Goal: Contribute content

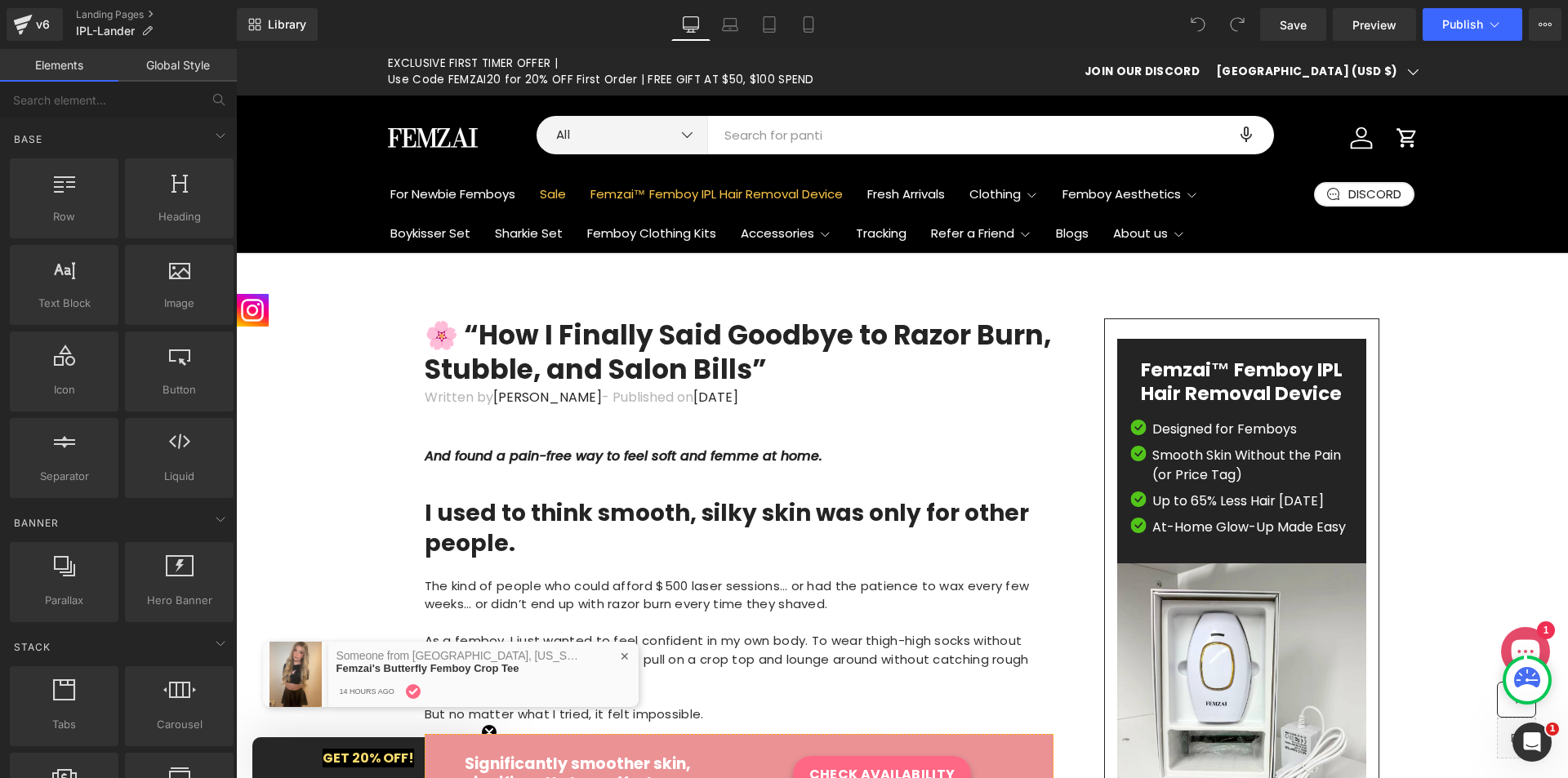
scroll to position [0, 756]
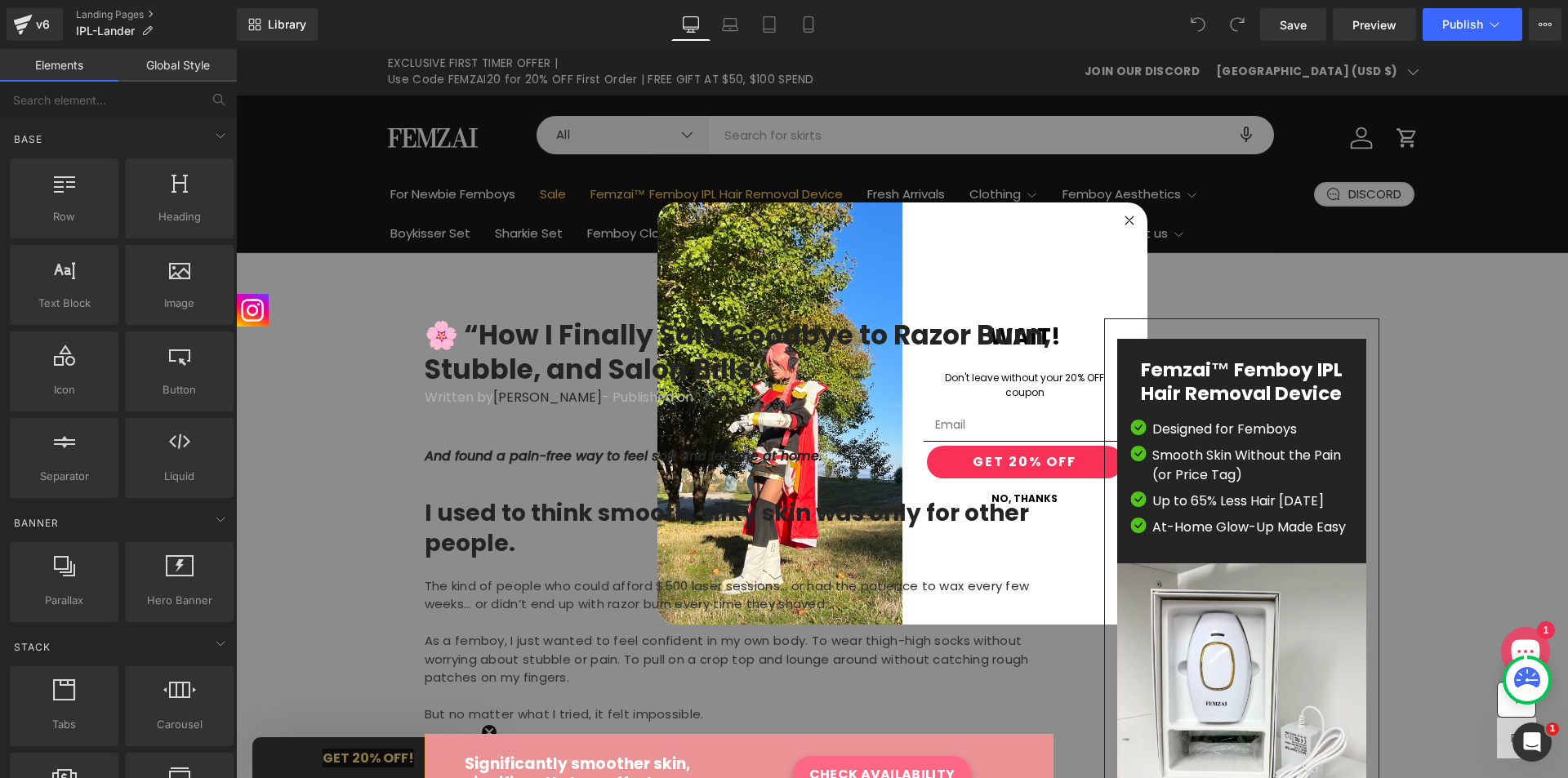
click at [1123, 218] on circle "Close dialog" at bounding box center [1129, 221] width 19 height 19
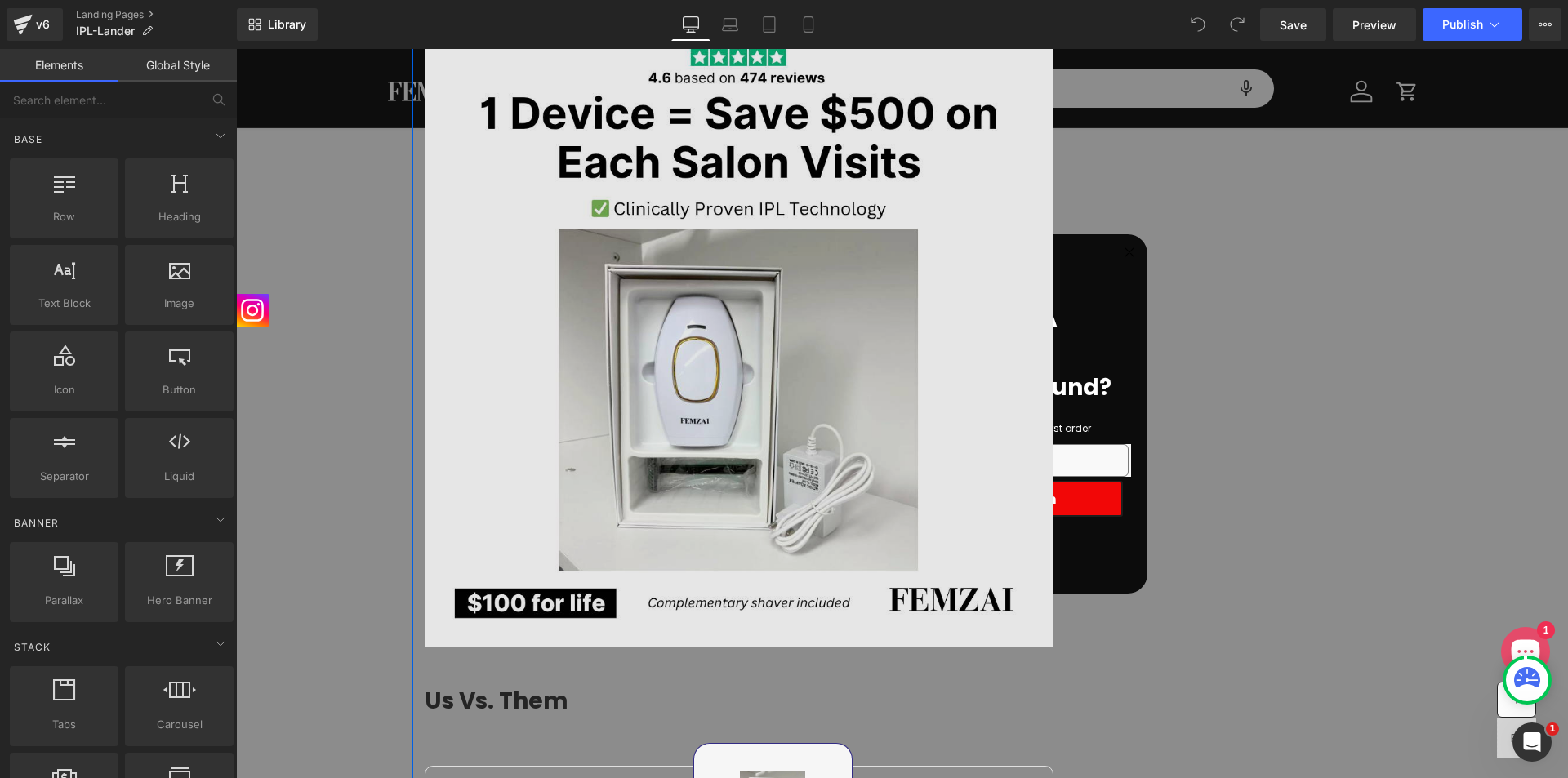
scroll to position [4338, 0]
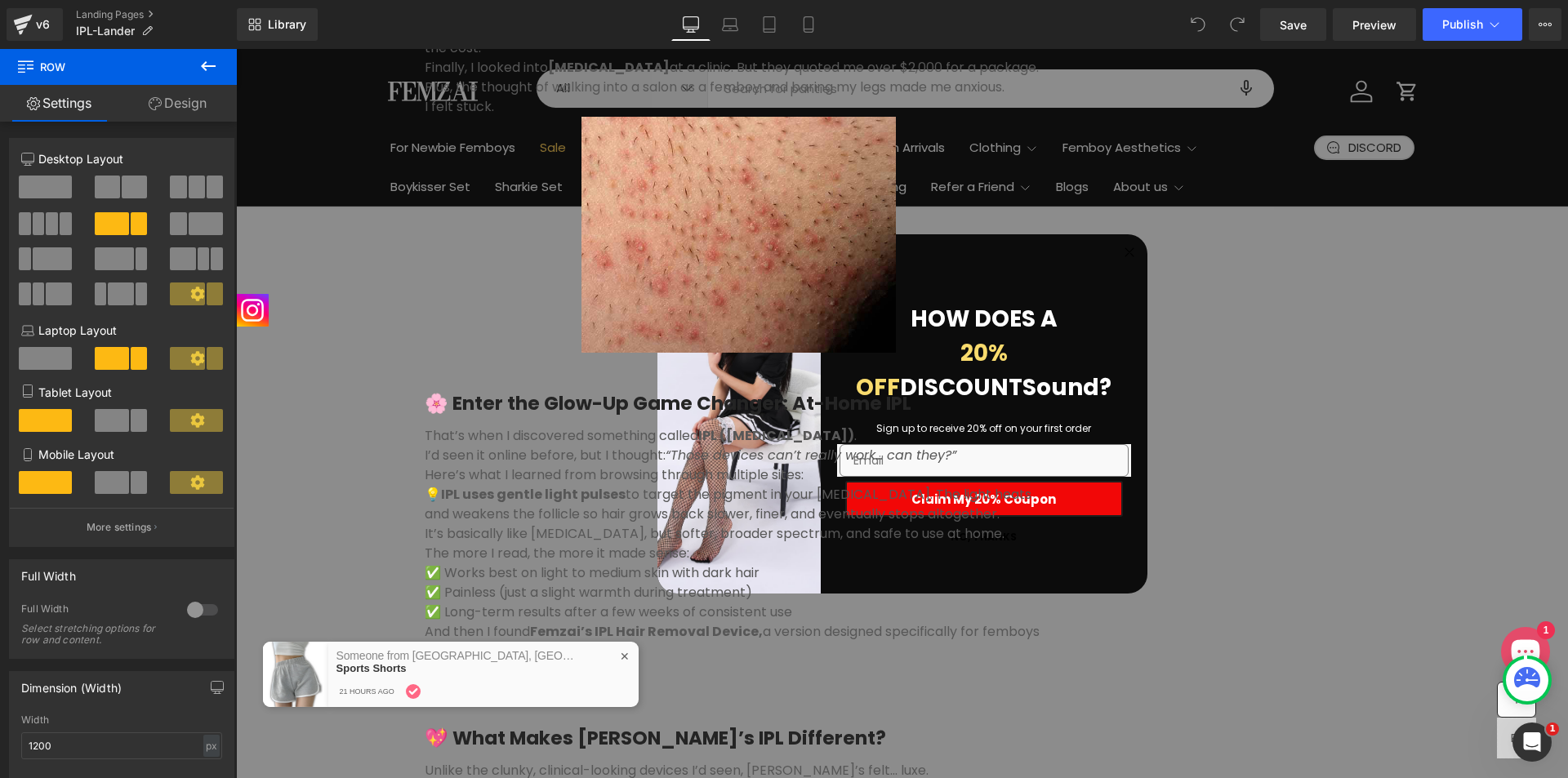
scroll to position [979, 0]
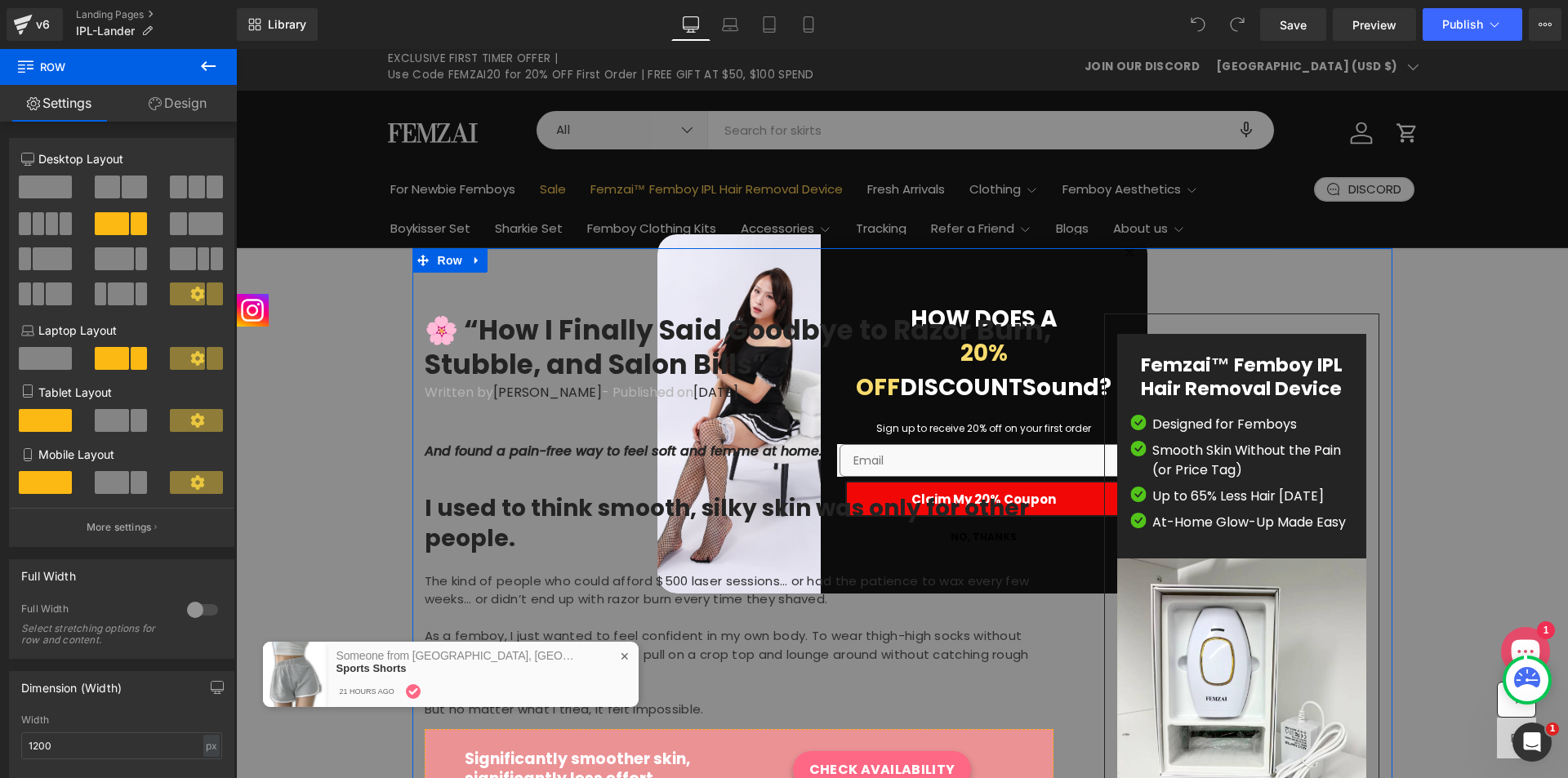
scroll to position [0, 0]
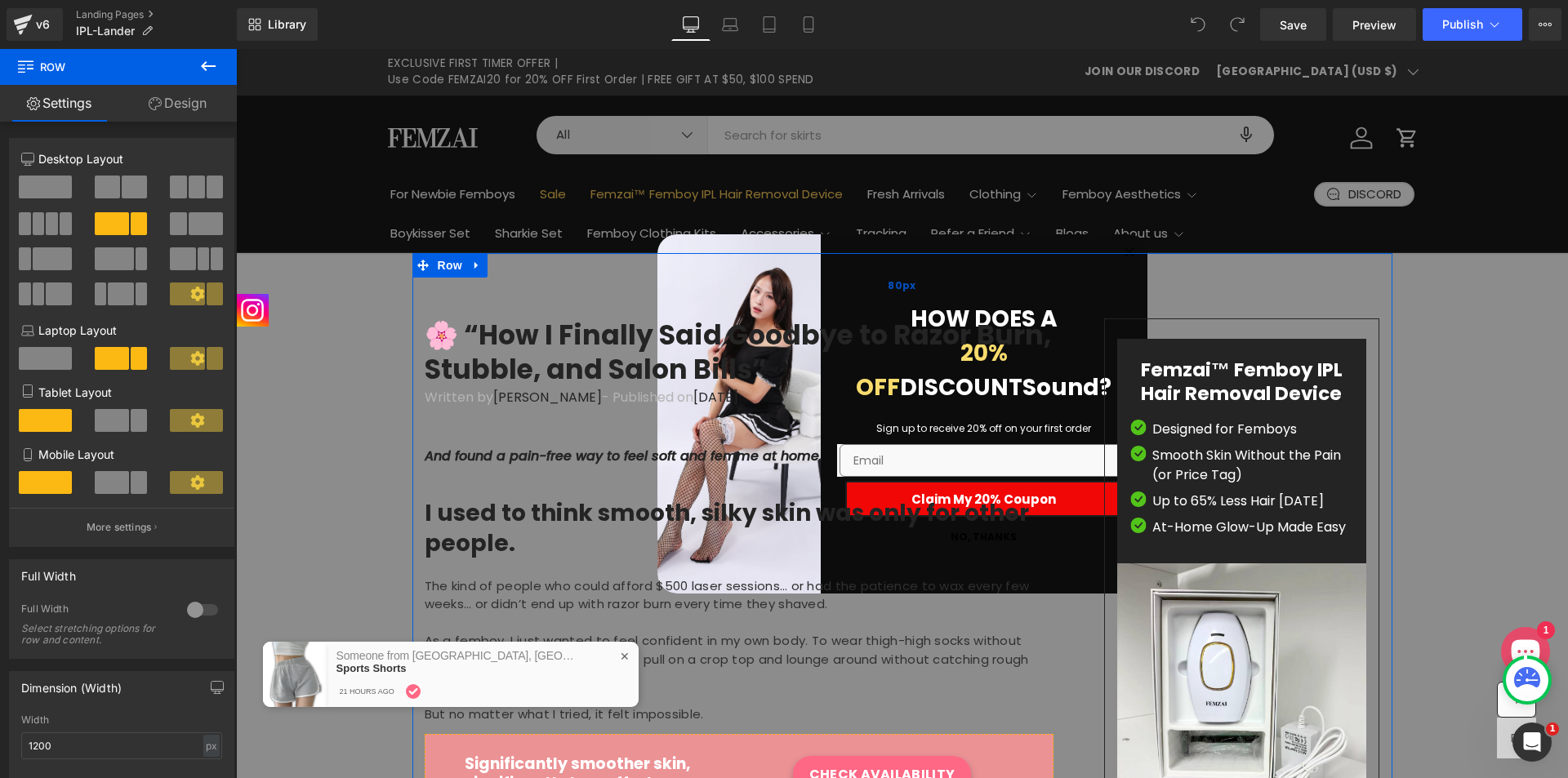
click at [1118, 264] on div "80px" at bounding box center [902, 285] width 980 height 65
click at [1127, 260] on div "80px" at bounding box center [902, 285] width 980 height 65
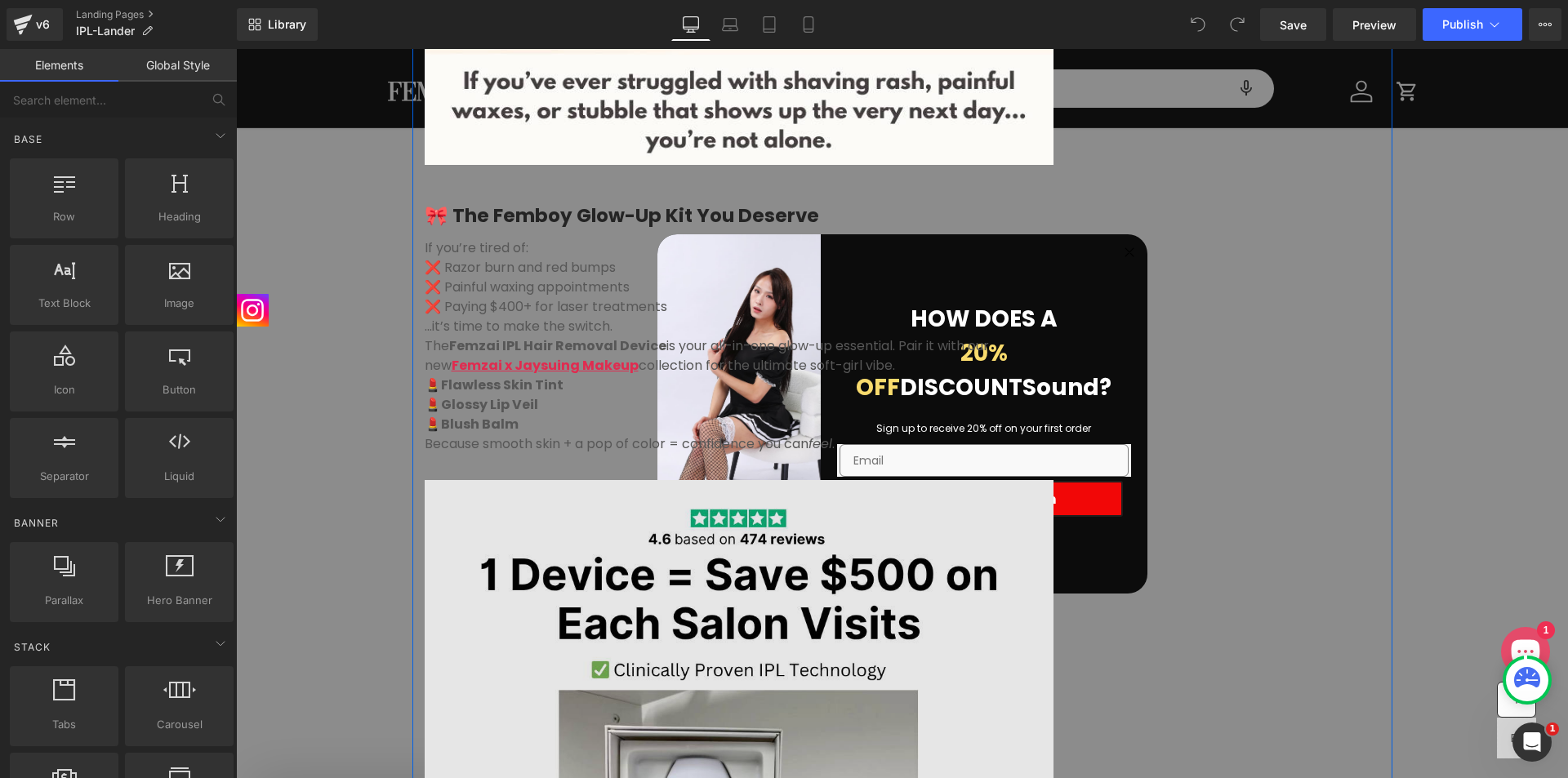
scroll to position [3932, 0]
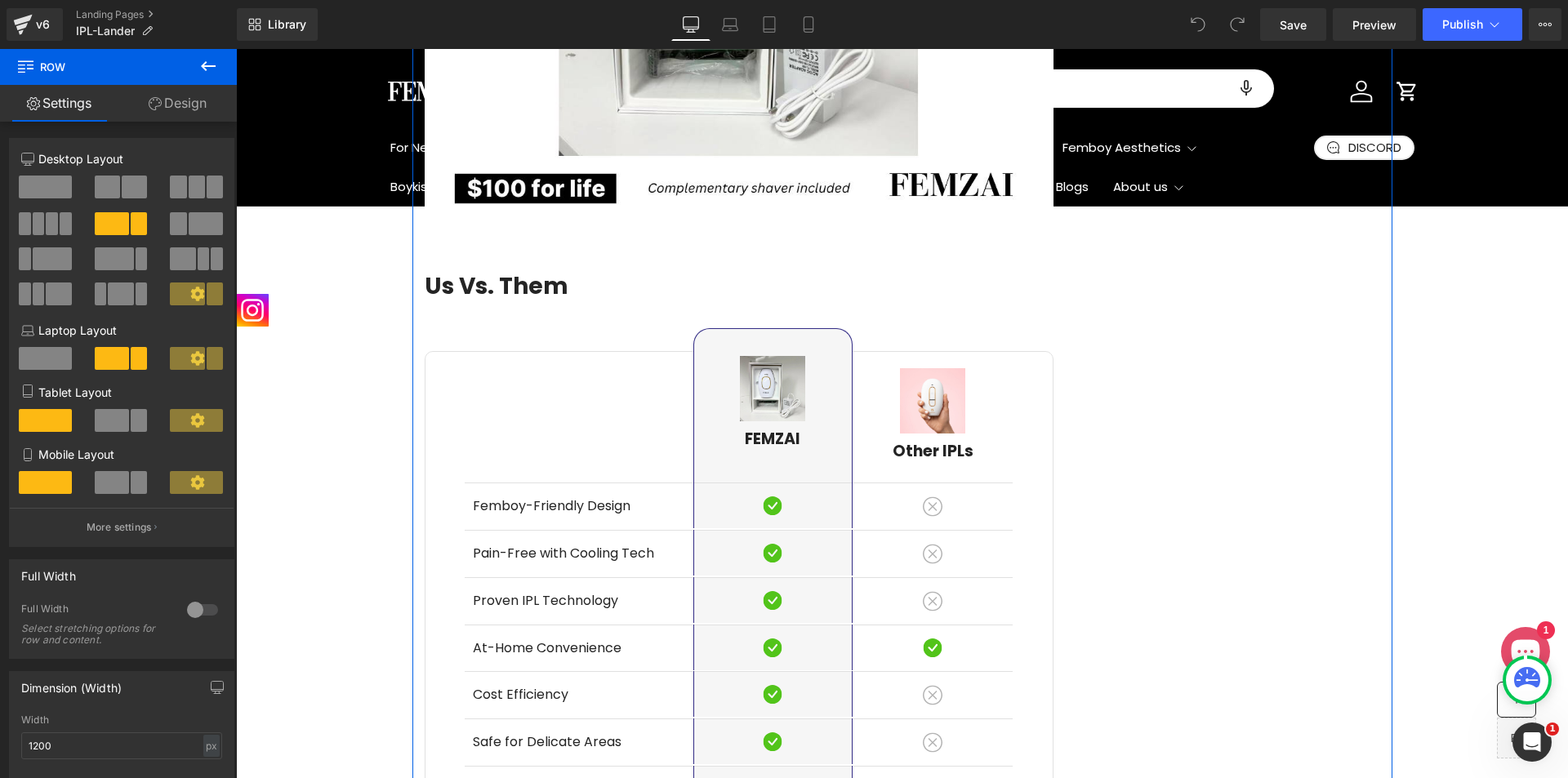
scroll to position [4409, 0]
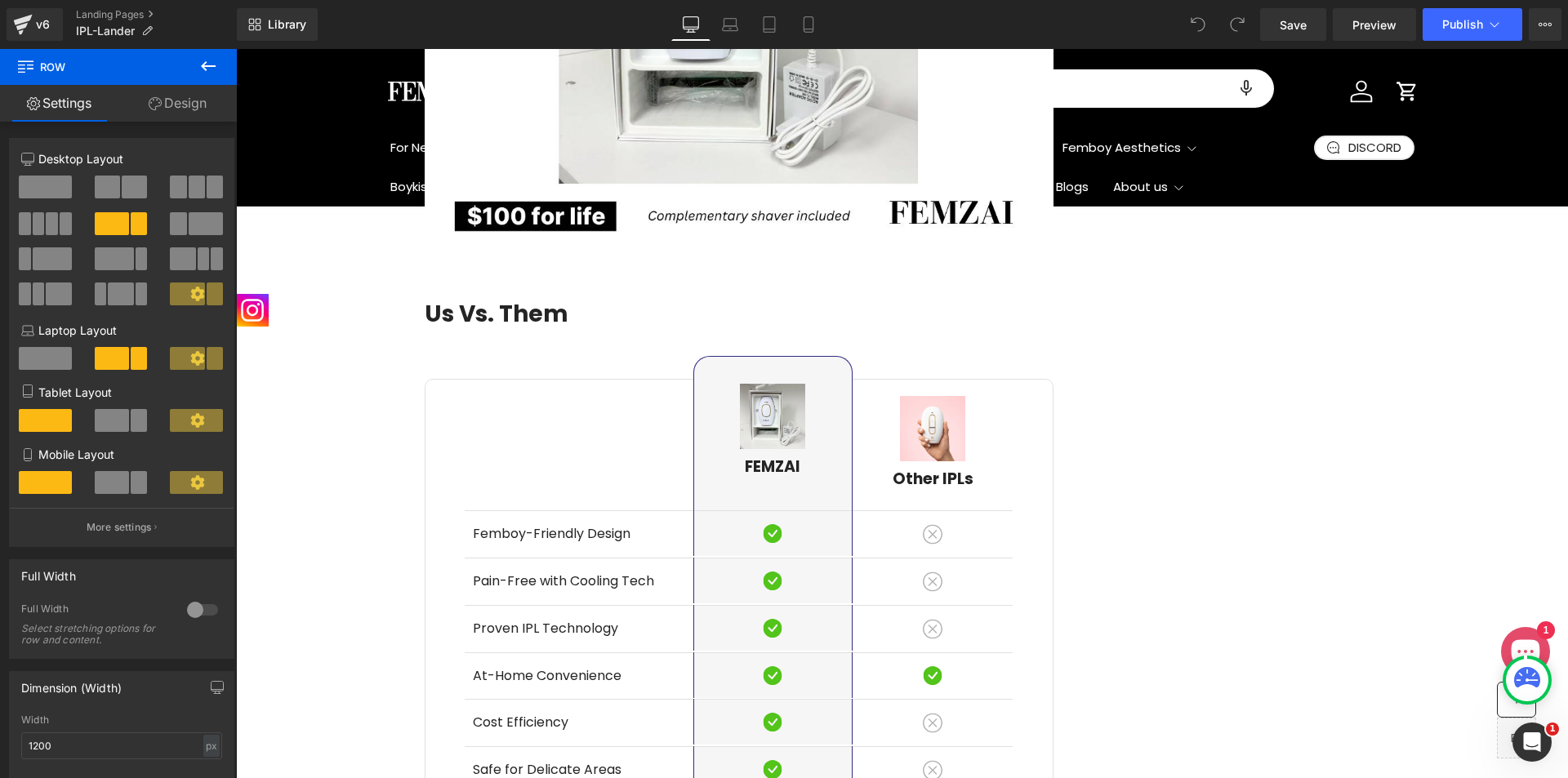
click at [191, 69] on button at bounding box center [208, 67] width 57 height 36
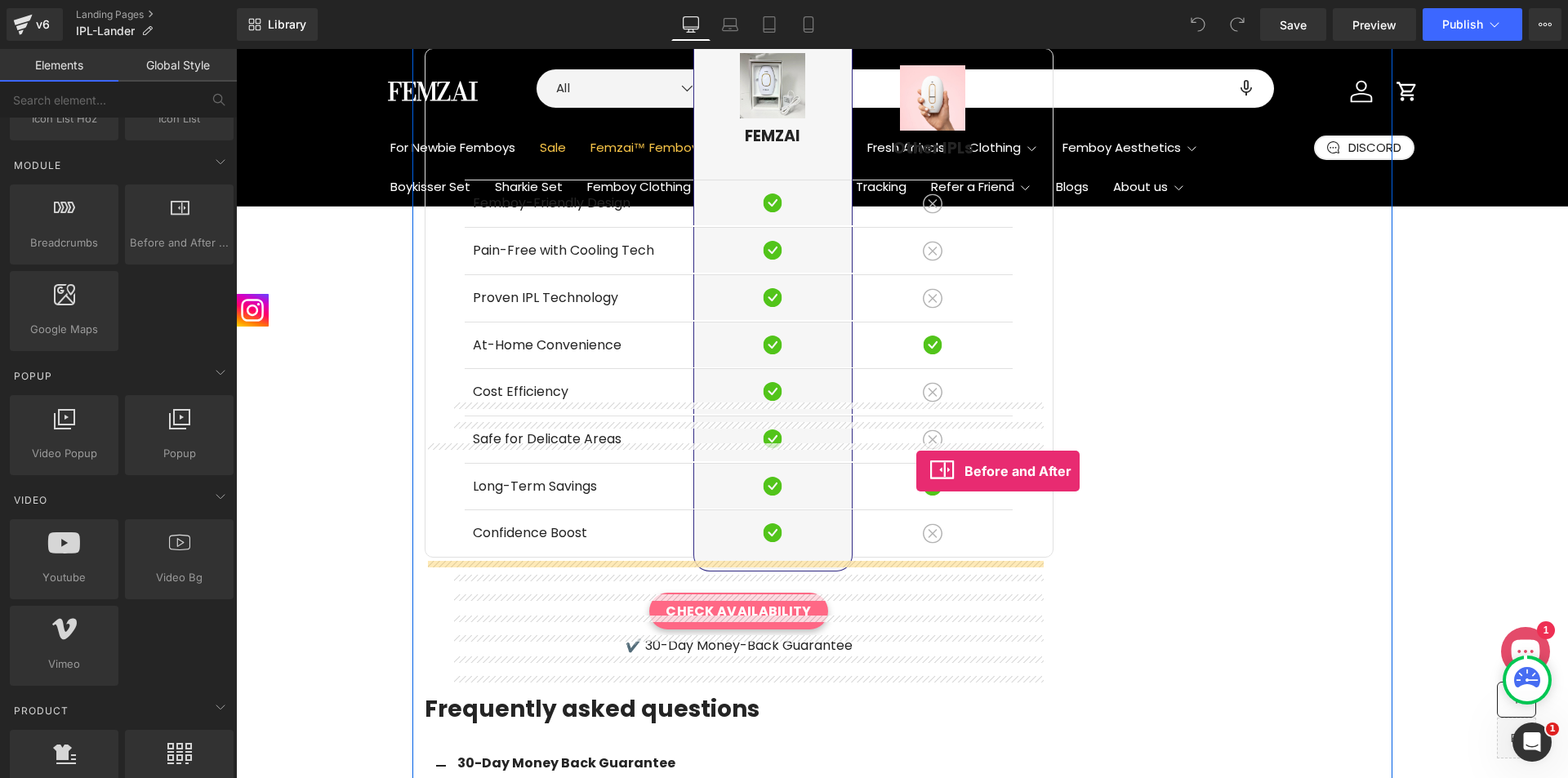
scroll to position [4735, 0]
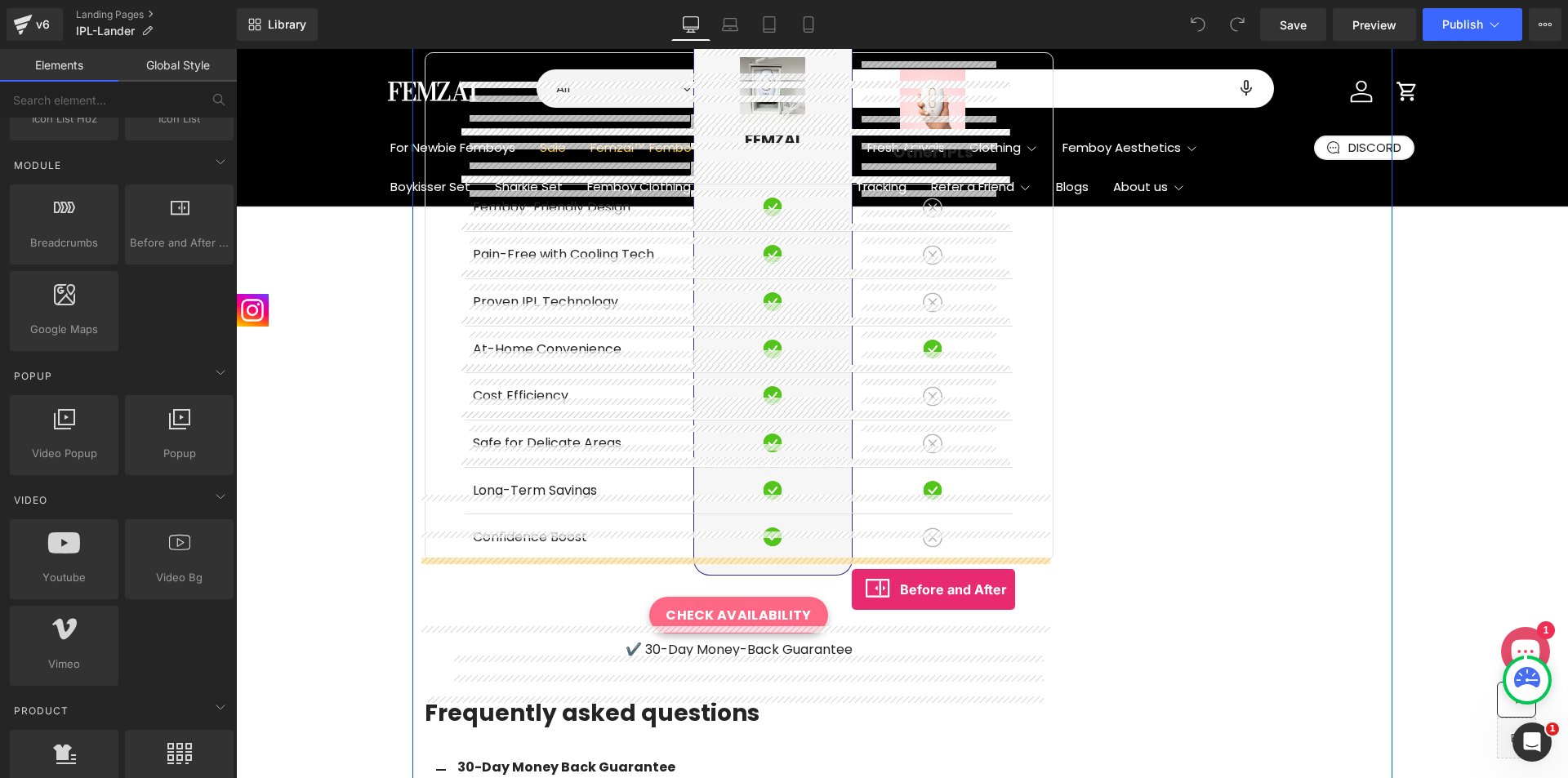
drag, startPoint x: 391, startPoint y: 285, endPoint x: 852, endPoint y: 589, distance: 552.2
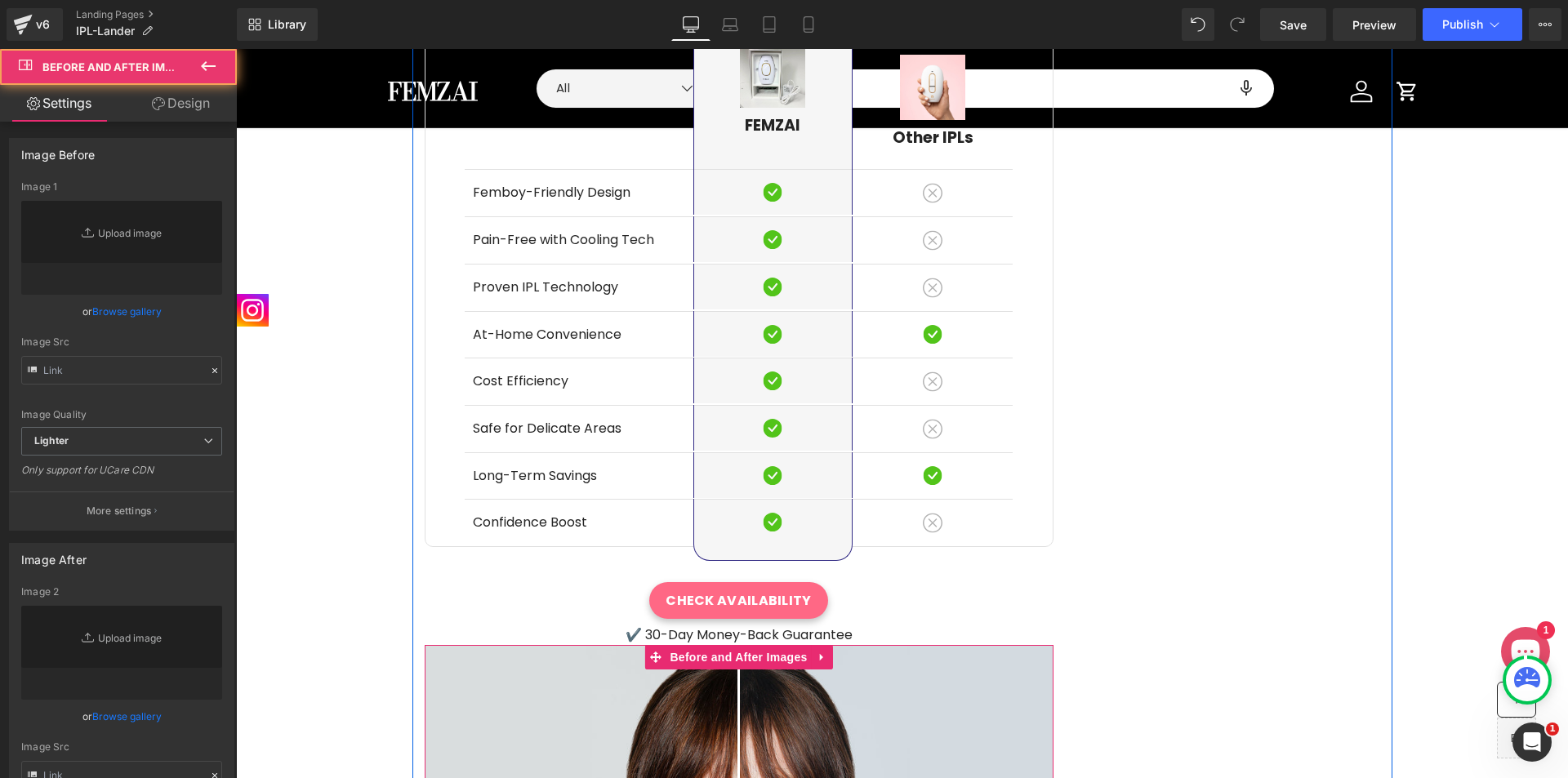
scroll to position [4993, 0]
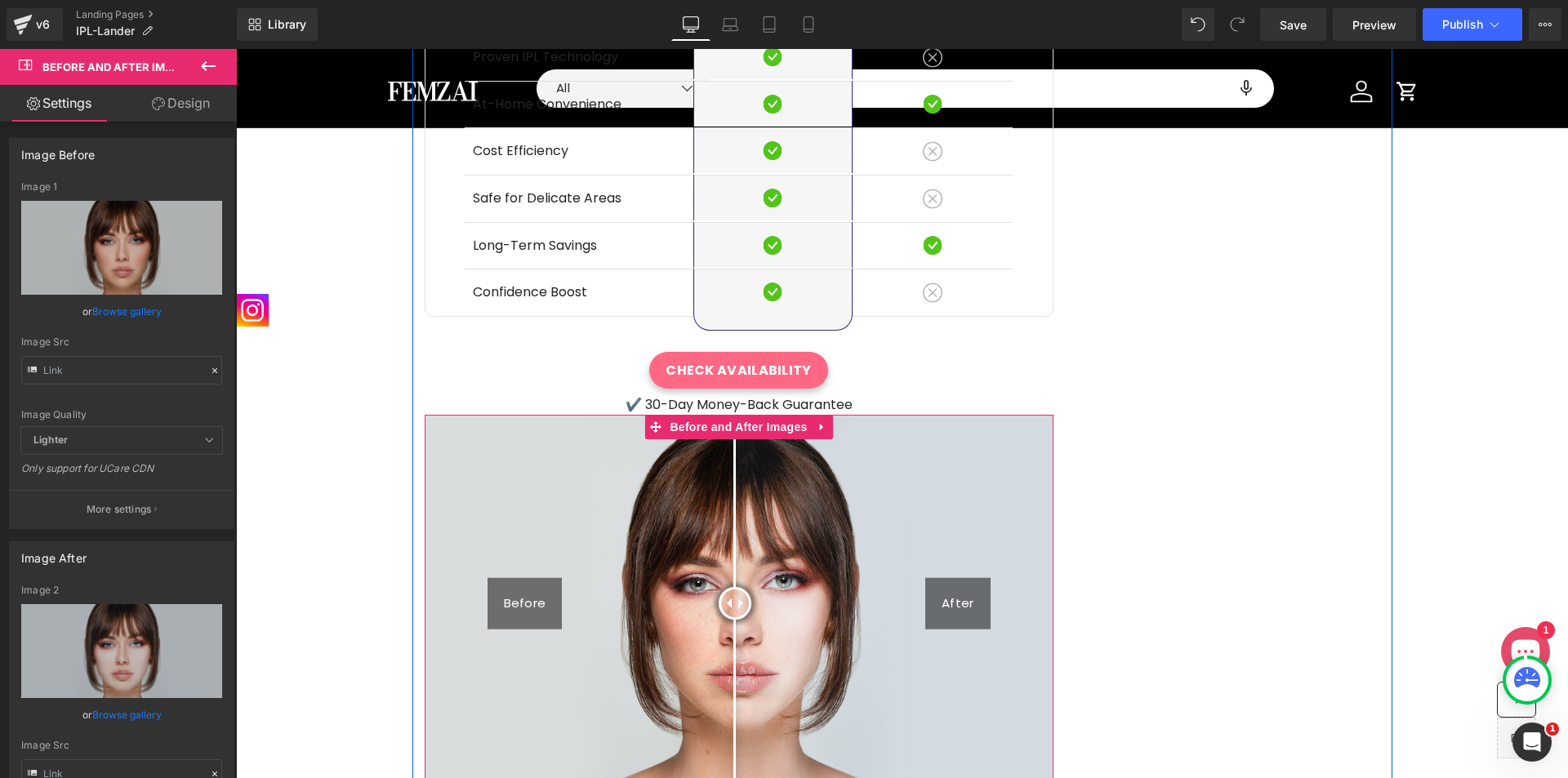
drag, startPoint x: 732, startPoint y: 500, endPoint x: 728, endPoint y: 525, distance: 25.3
click at [728, 587] on div at bounding box center [735, 603] width 32 height 32
click at [594, 454] on img at bounding box center [739, 603] width 629 height 377
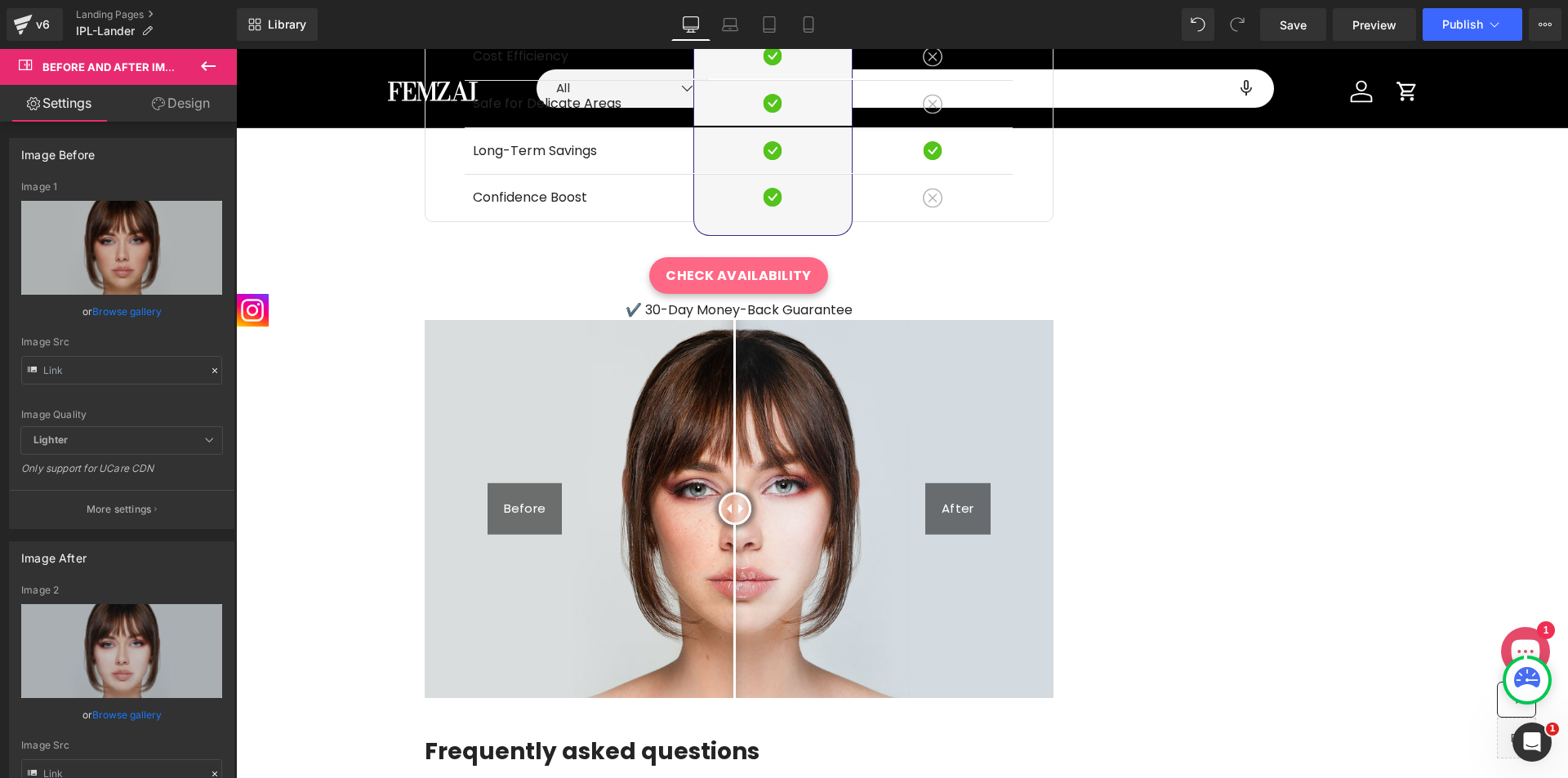
scroll to position [5097, 0]
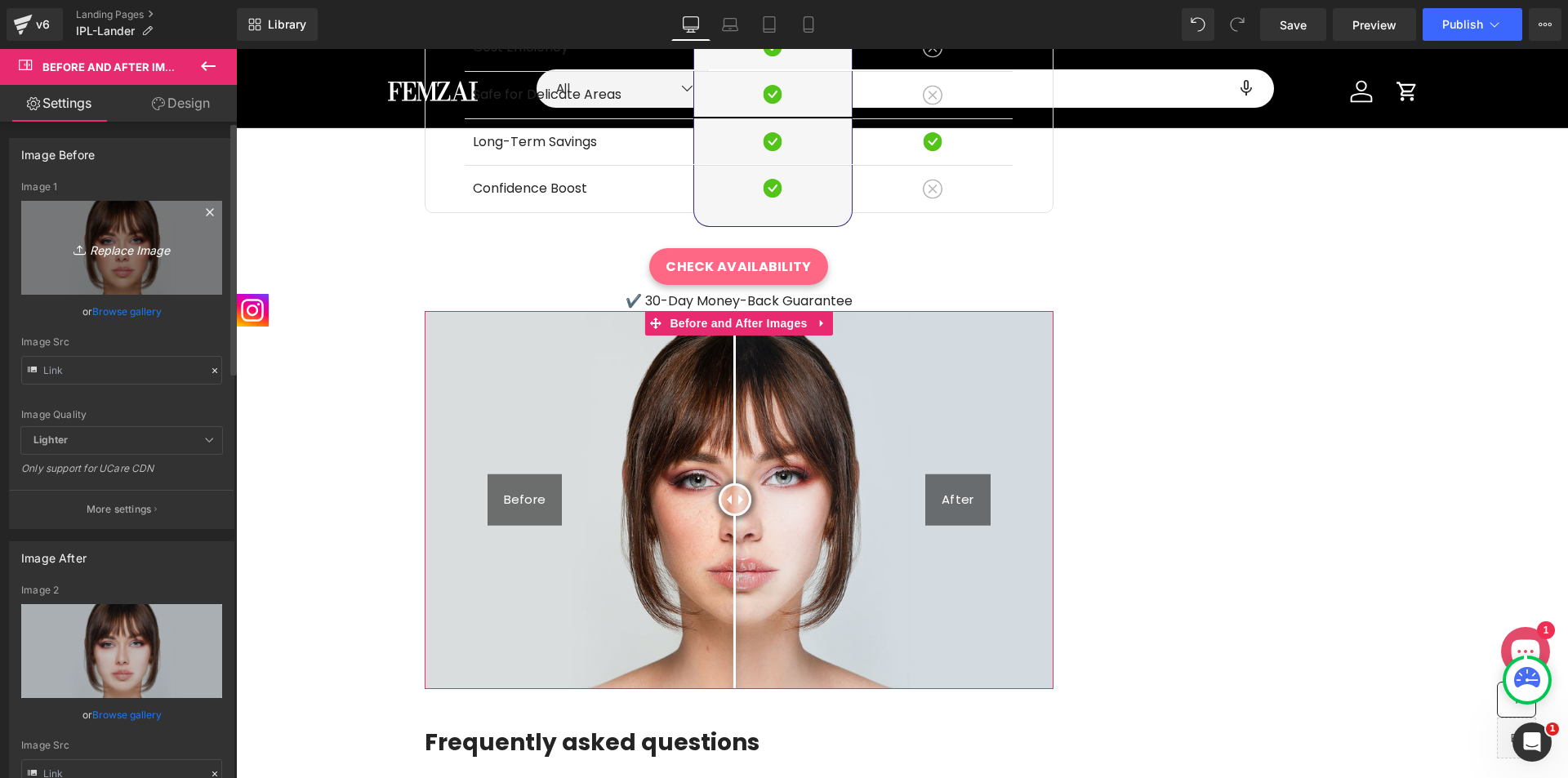
click at [115, 260] on link "Replace Image" at bounding box center [121, 248] width 201 height 94
type input "C:\fakepath\before-and-after-diolaze-laser-hair-removal-3.webp"
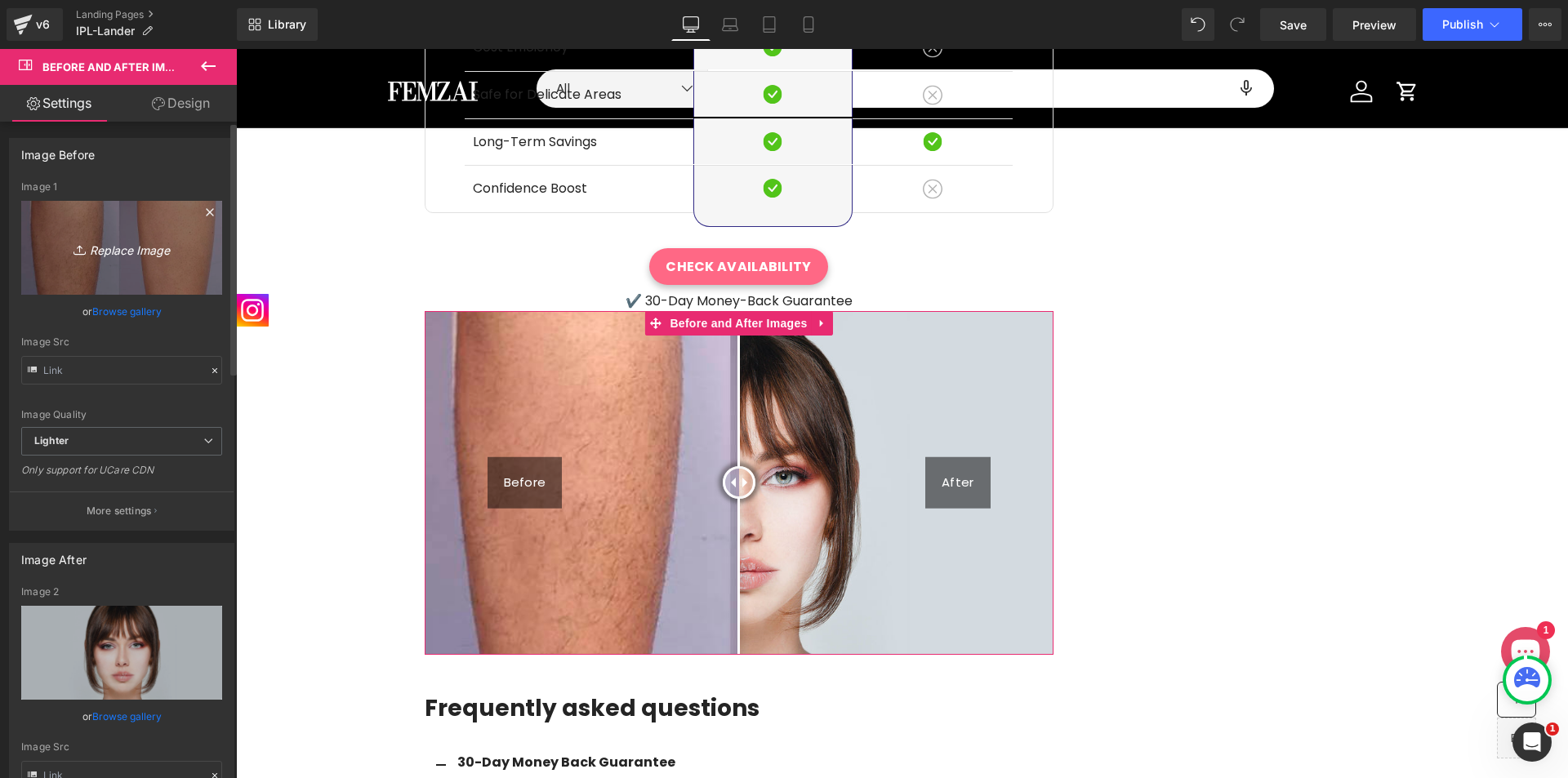
click at [146, 249] on icon "Replace Image" at bounding box center [121, 248] width 131 height 20
type input "C:\fakepath\Untitled design (4).png"
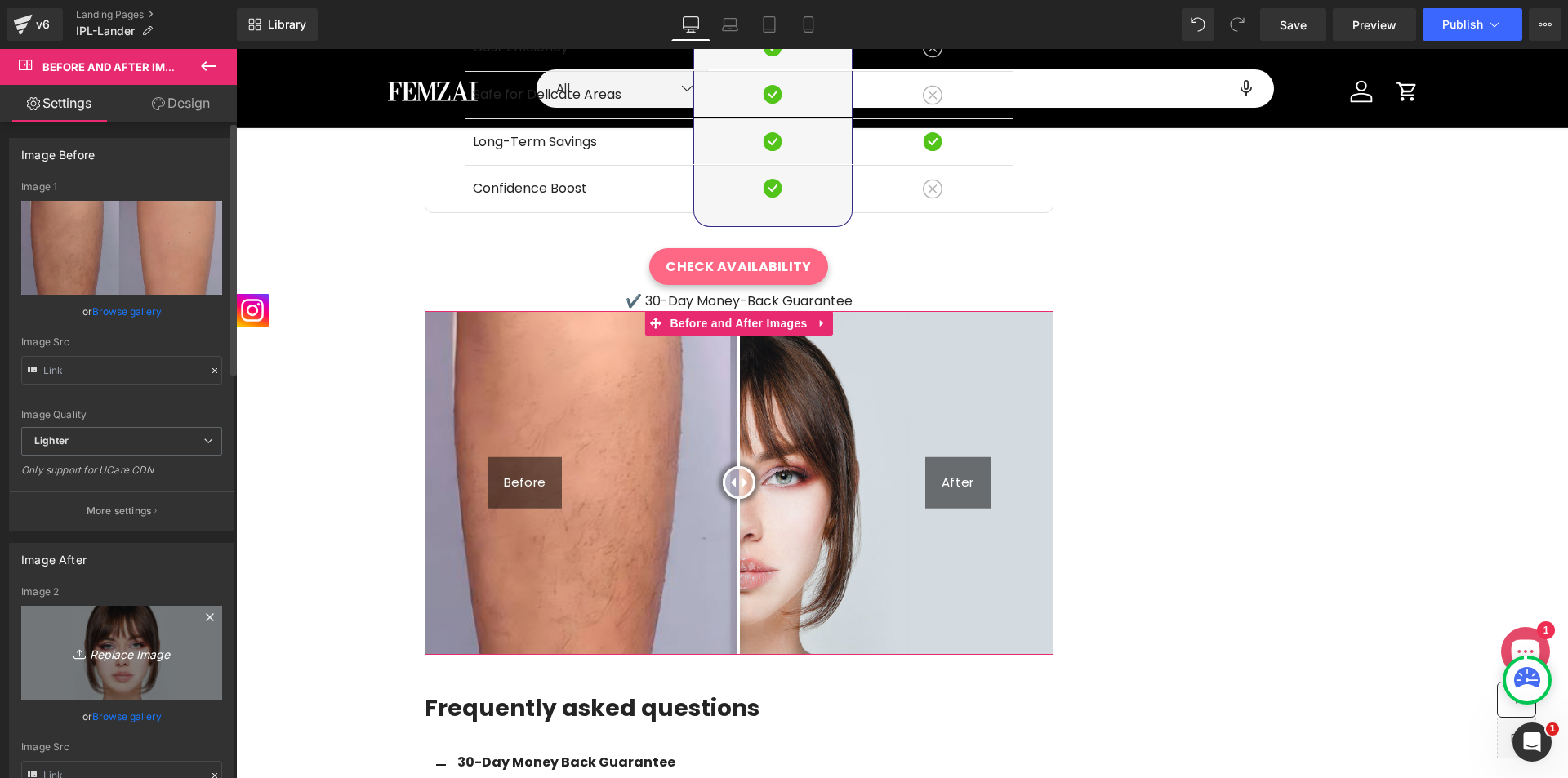
click at [120, 645] on icon "Replace Image" at bounding box center [121, 652] width 131 height 20
type input "C:\fakepath\Untitled design (4).png"
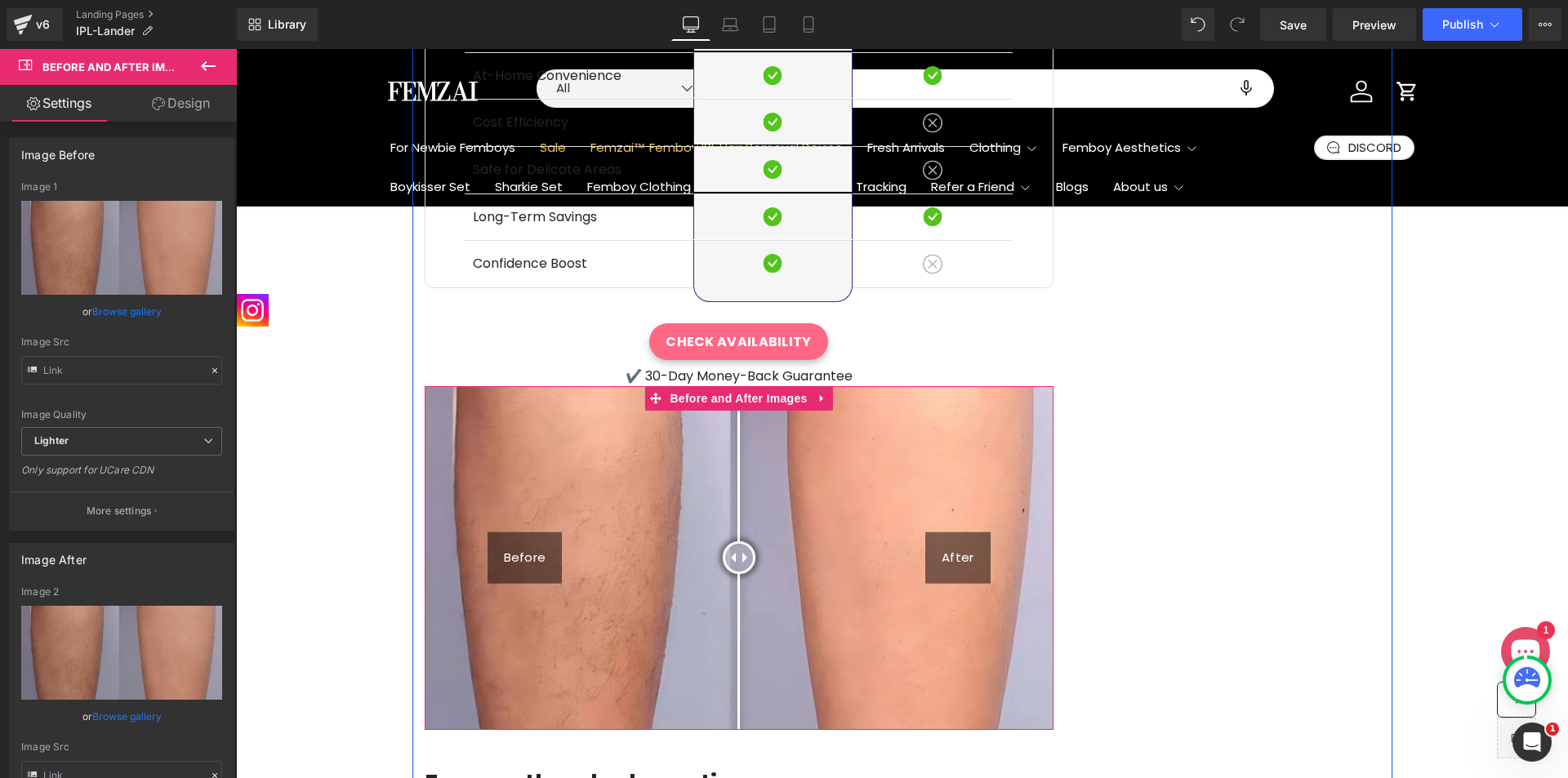
scroll to position [5002, 0]
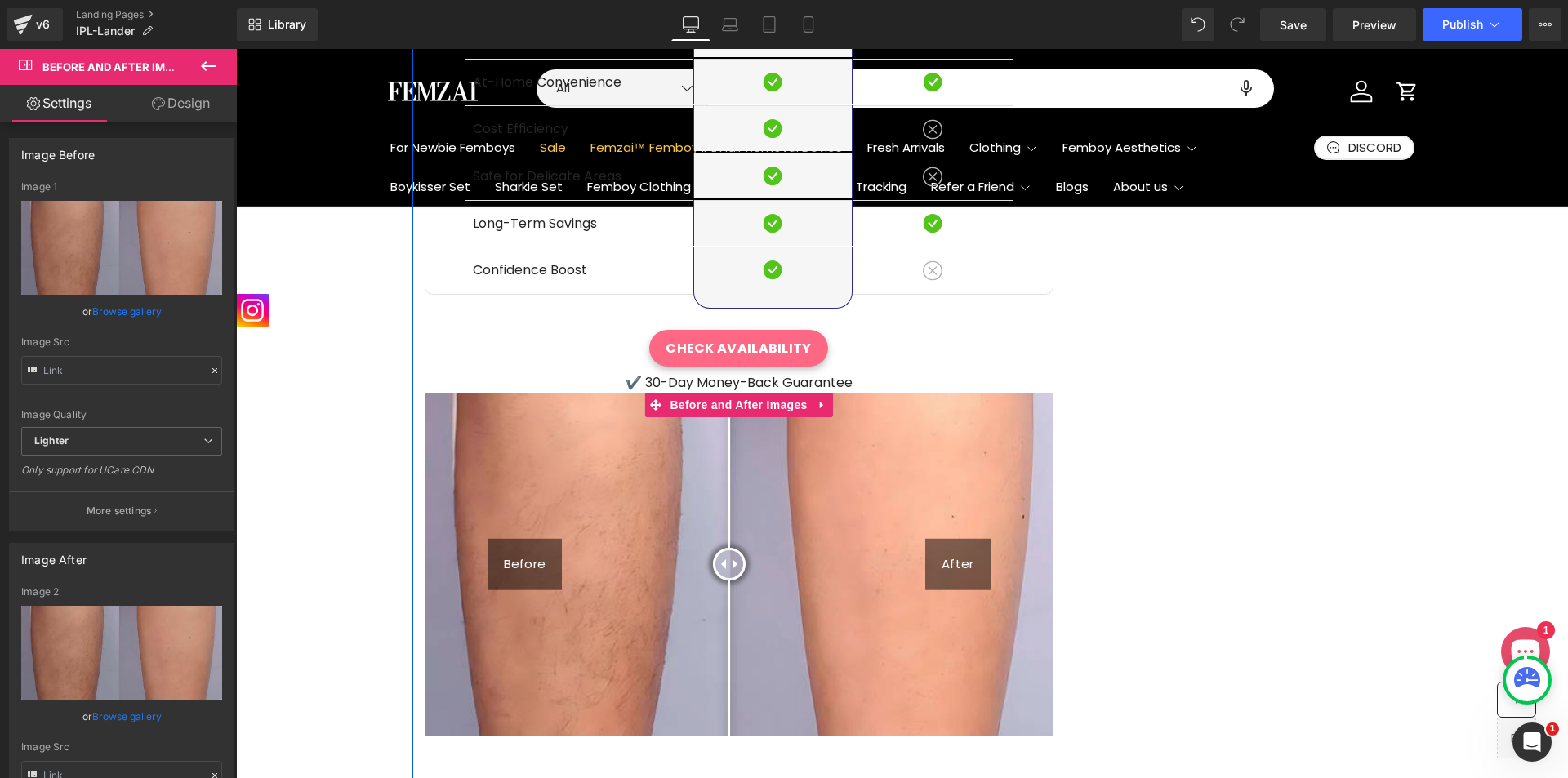
drag, startPoint x: 738, startPoint y: 459, endPoint x: 723, endPoint y: 479, distance: 25.0
click at [723, 547] on div at bounding box center [729, 564] width 32 height 32
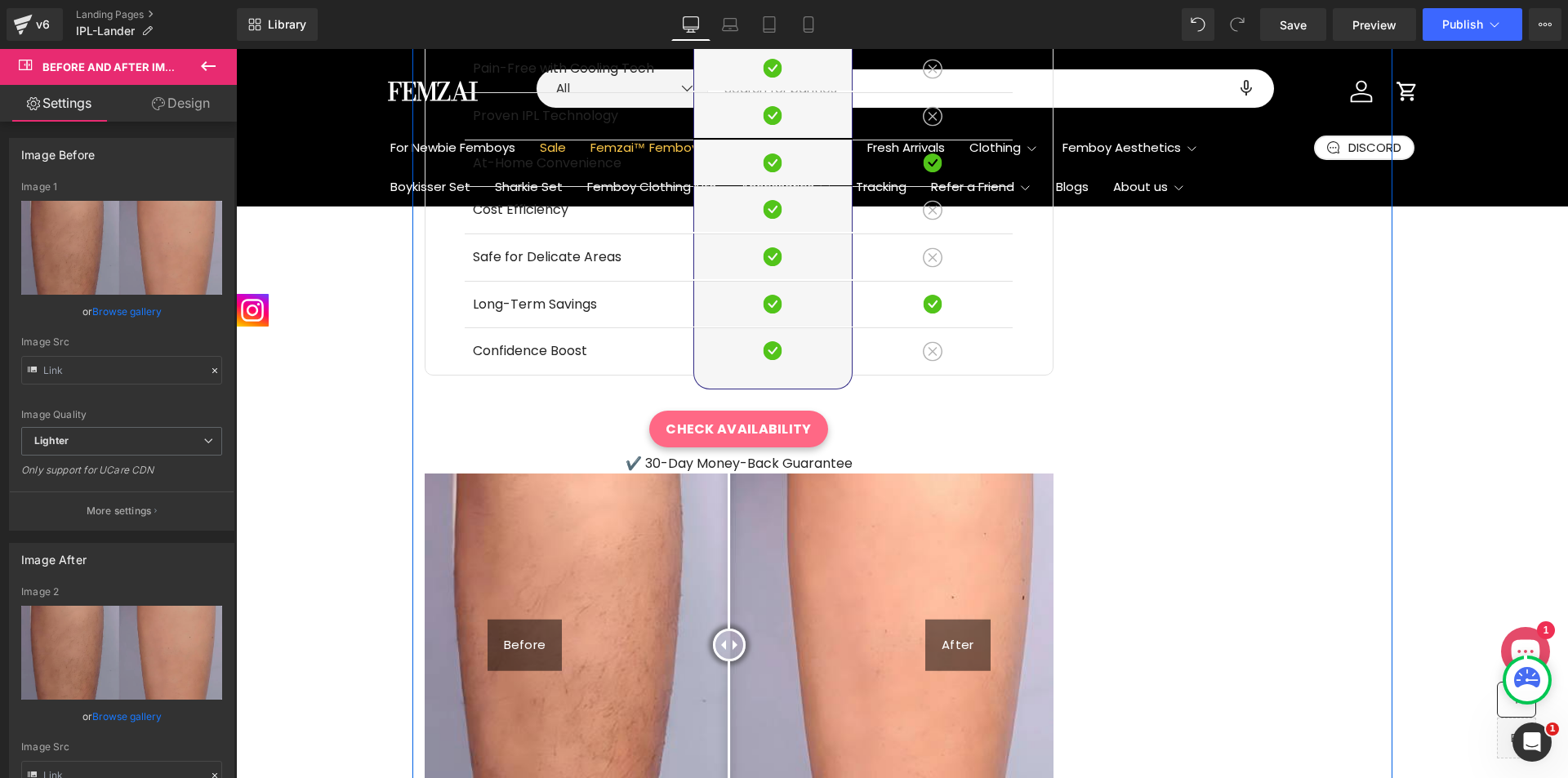
scroll to position [4921, 0]
click at [643, 474] on img at bounding box center [739, 646] width 629 height 343
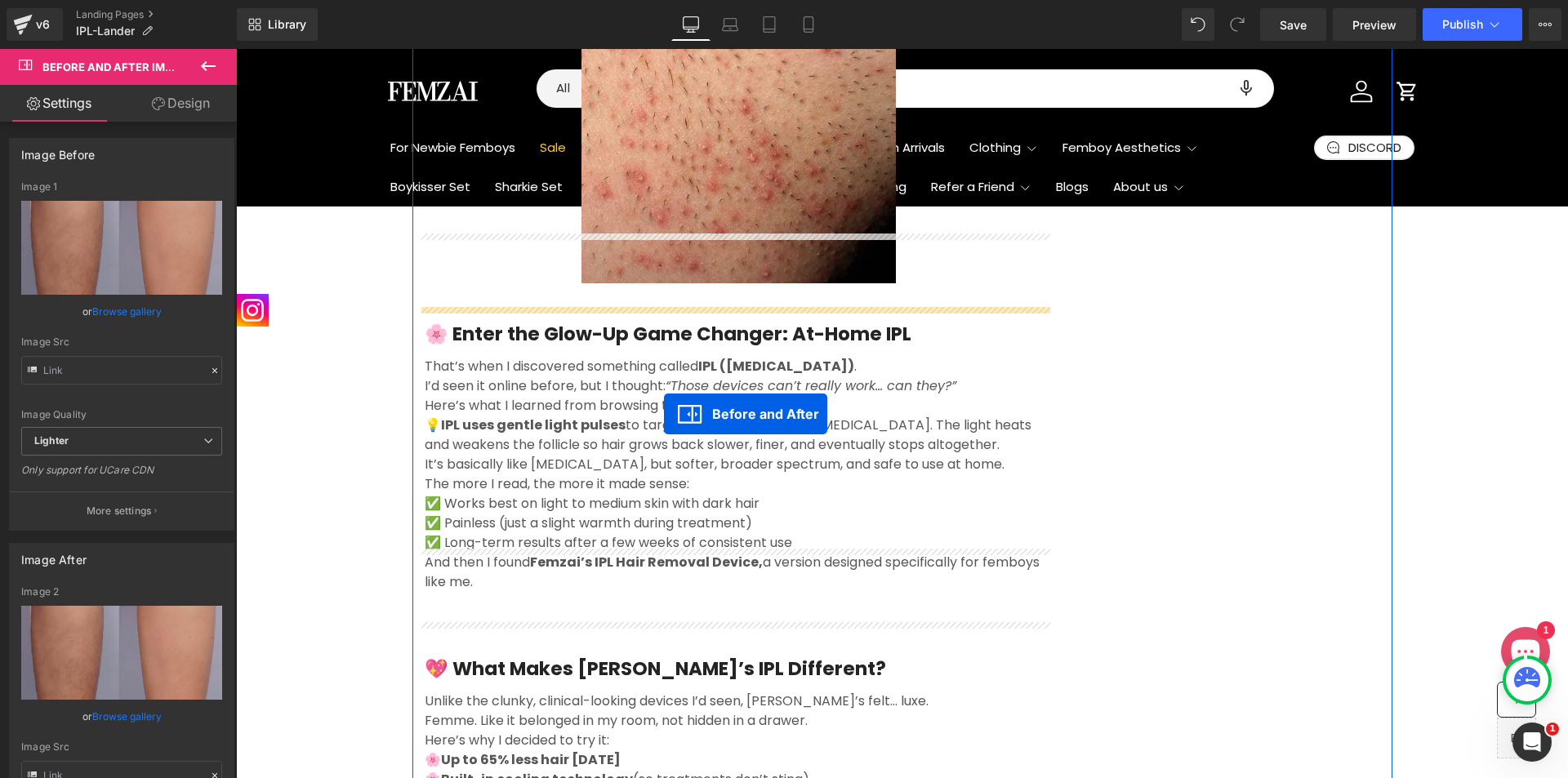
scroll to position [1085, 0]
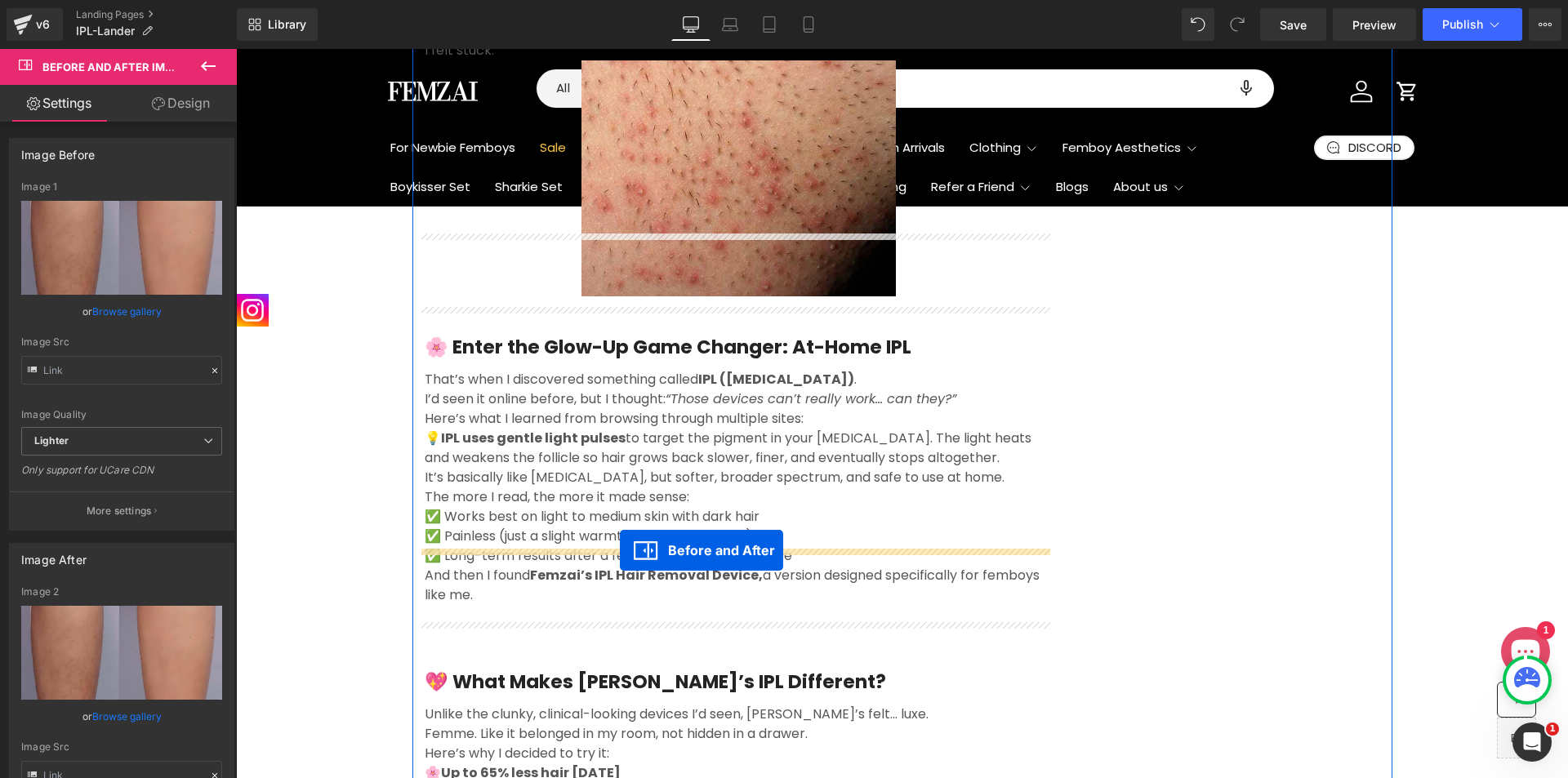
drag, startPoint x: 652, startPoint y: 391, endPoint x: 620, endPoint y: 550, distance: 162.2
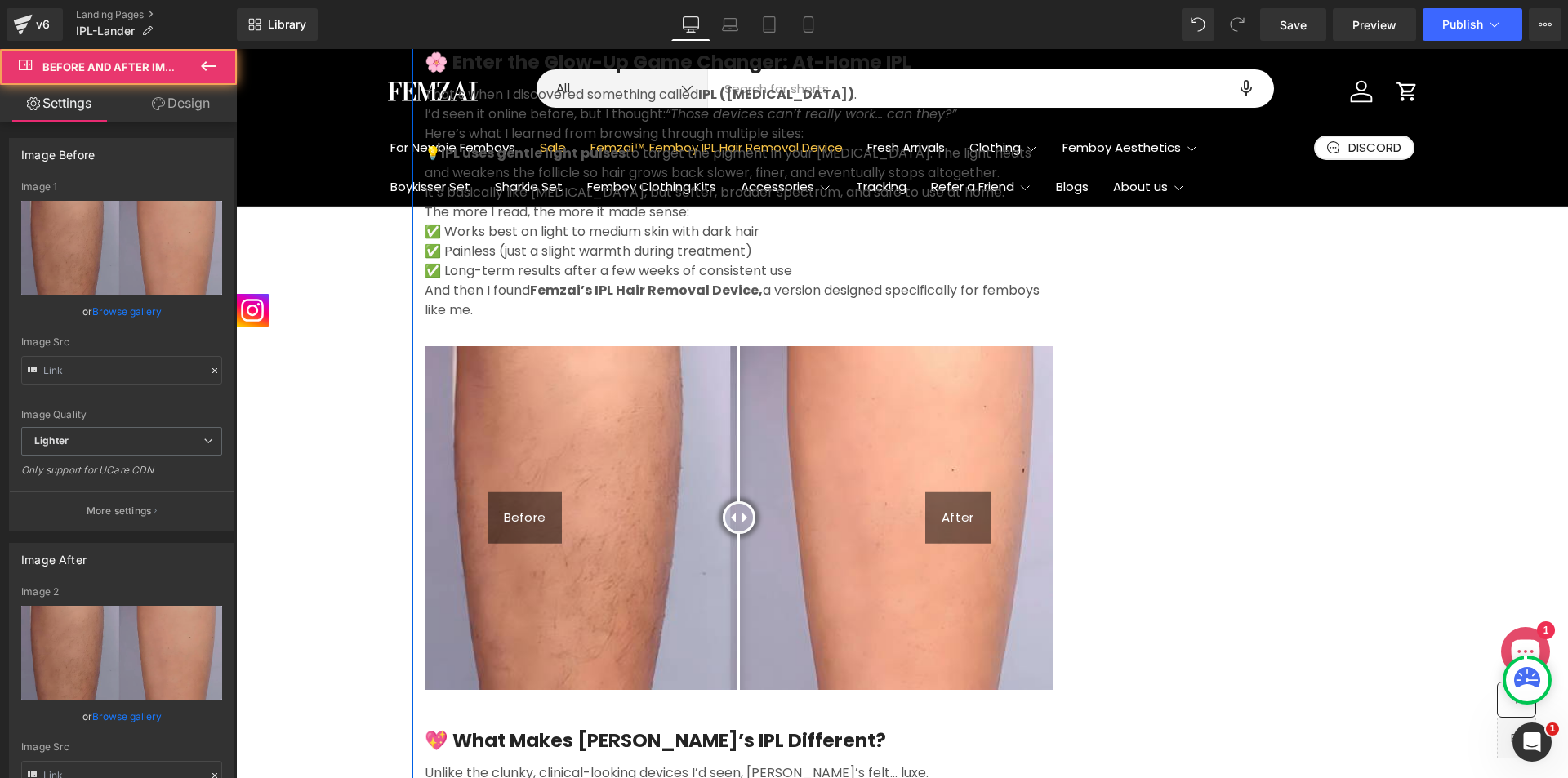
scroll to position [1330, 0]
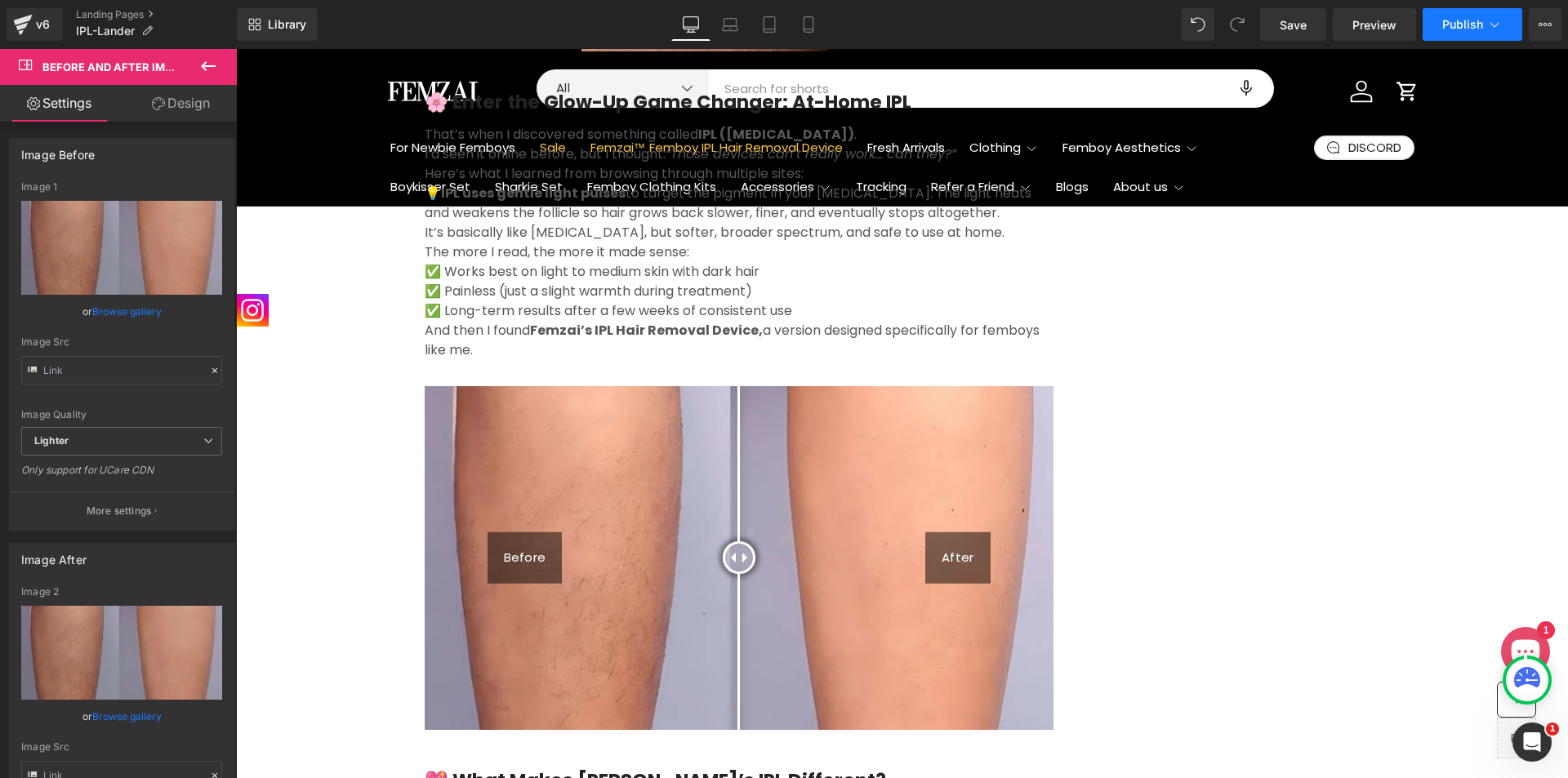
click at [1455, 31] on button "Publish" at bounding box center [1472, 25] width 100 height 32
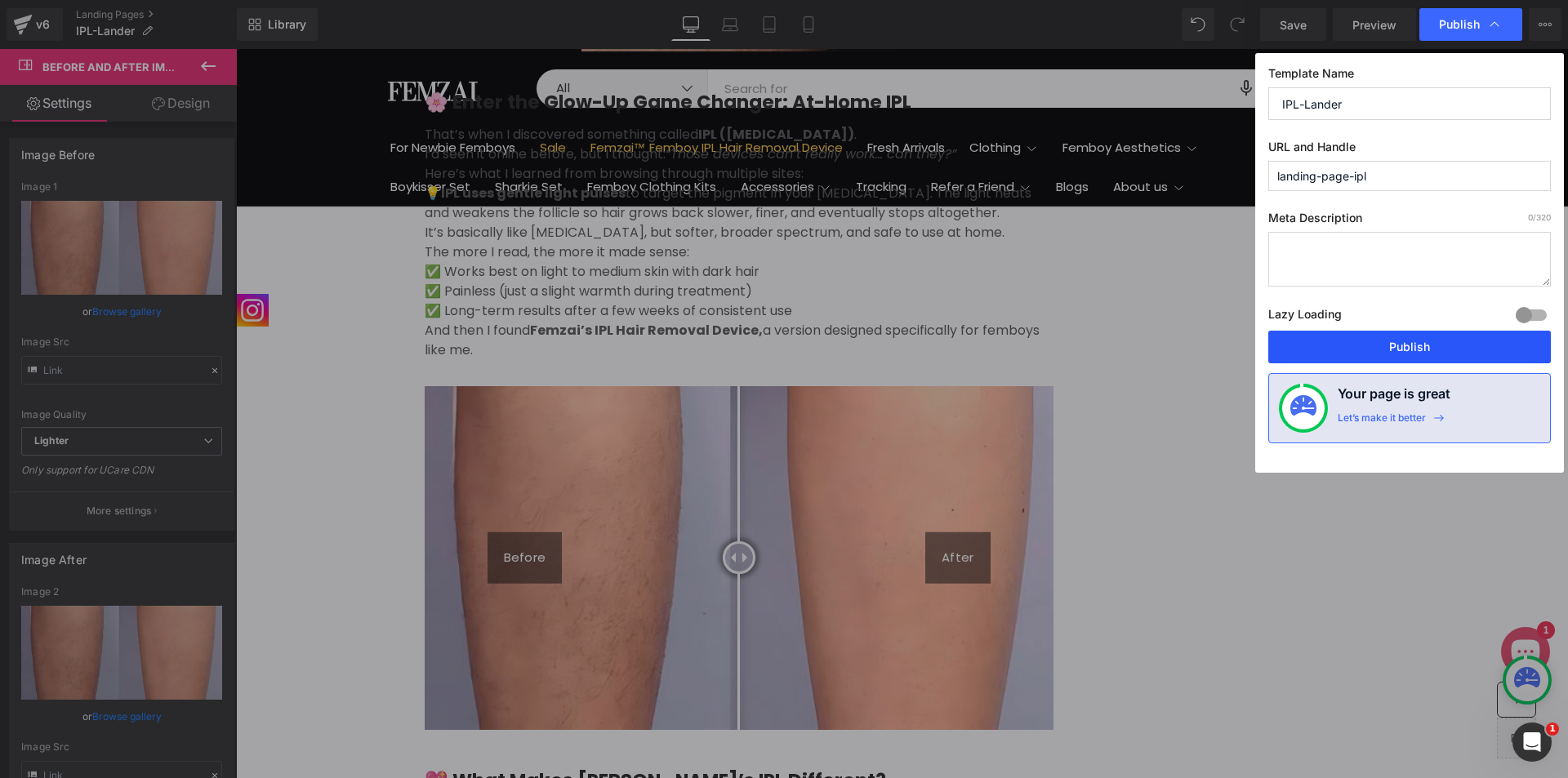
click at [1371, 336] on button "Publish" at bounding box center [1409, 347] width 283 height 32
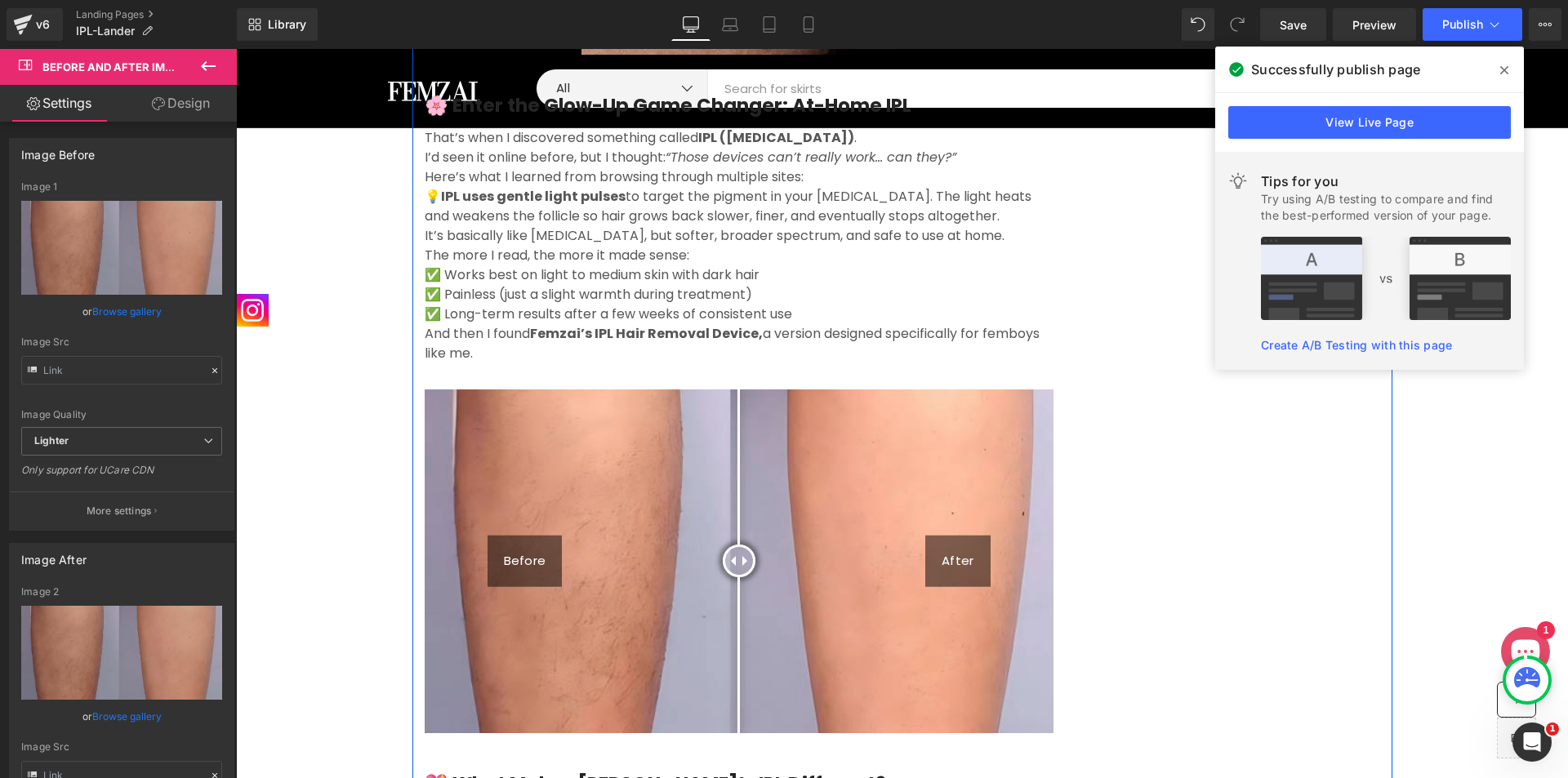
scroll to position [1342, 0]
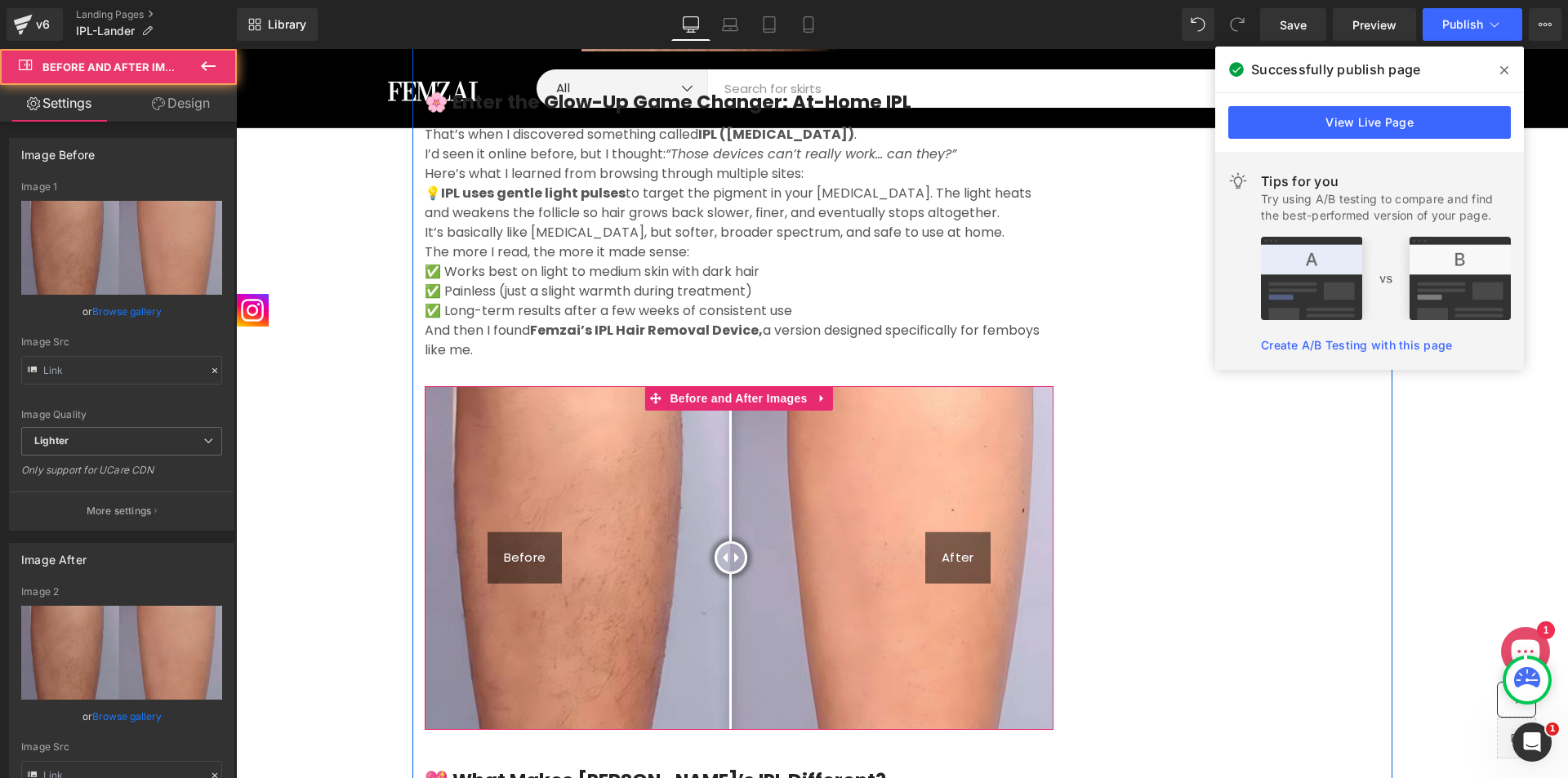
drag, startPoint x: 734, startPoint y: 474, endPoint x: 724, endPoint y: 476, distance: 10.2
click at [724, 541] on div at bounding box center [731, 558] width 32 height 32
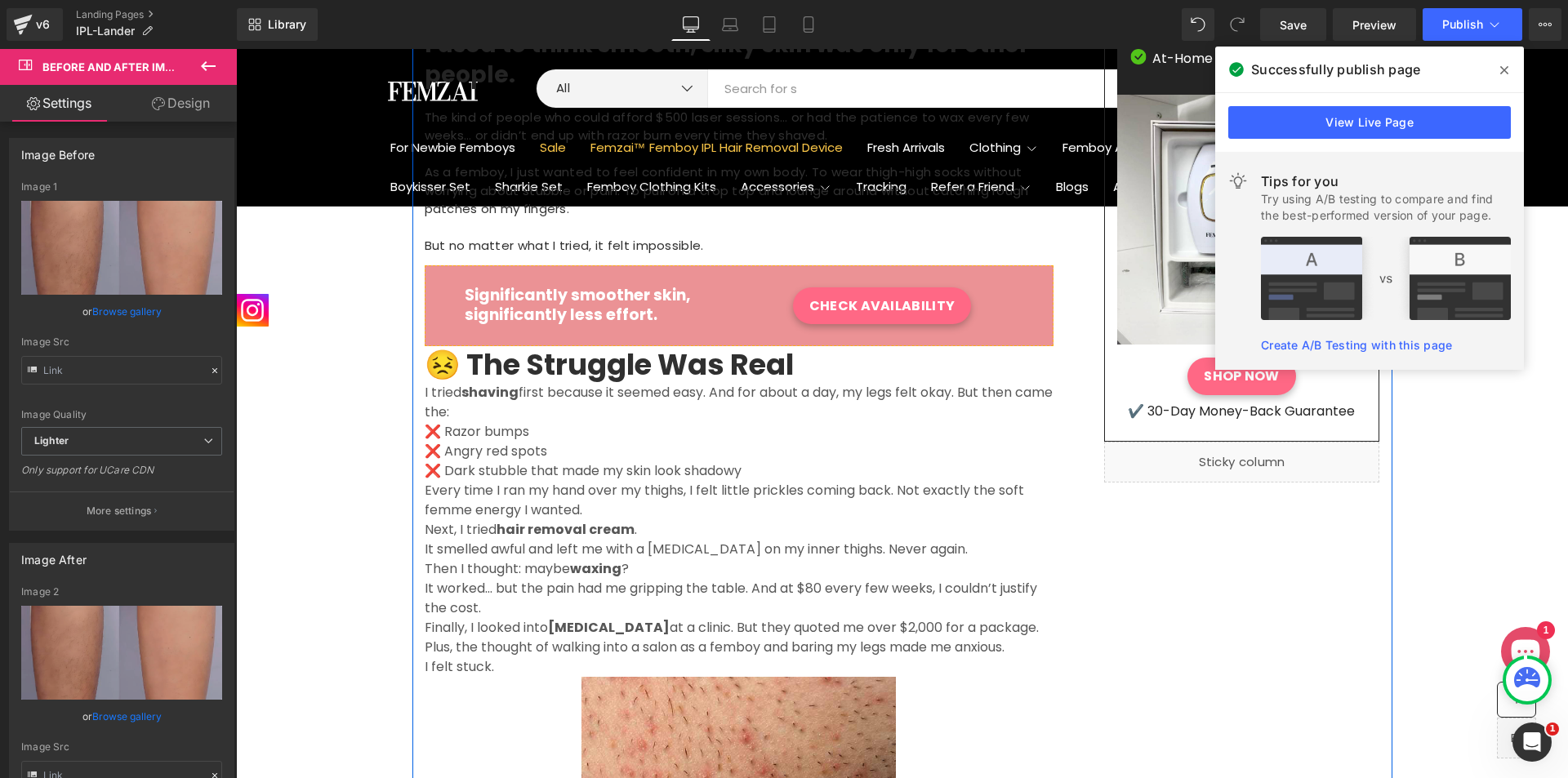
scroll to position [187, 0]
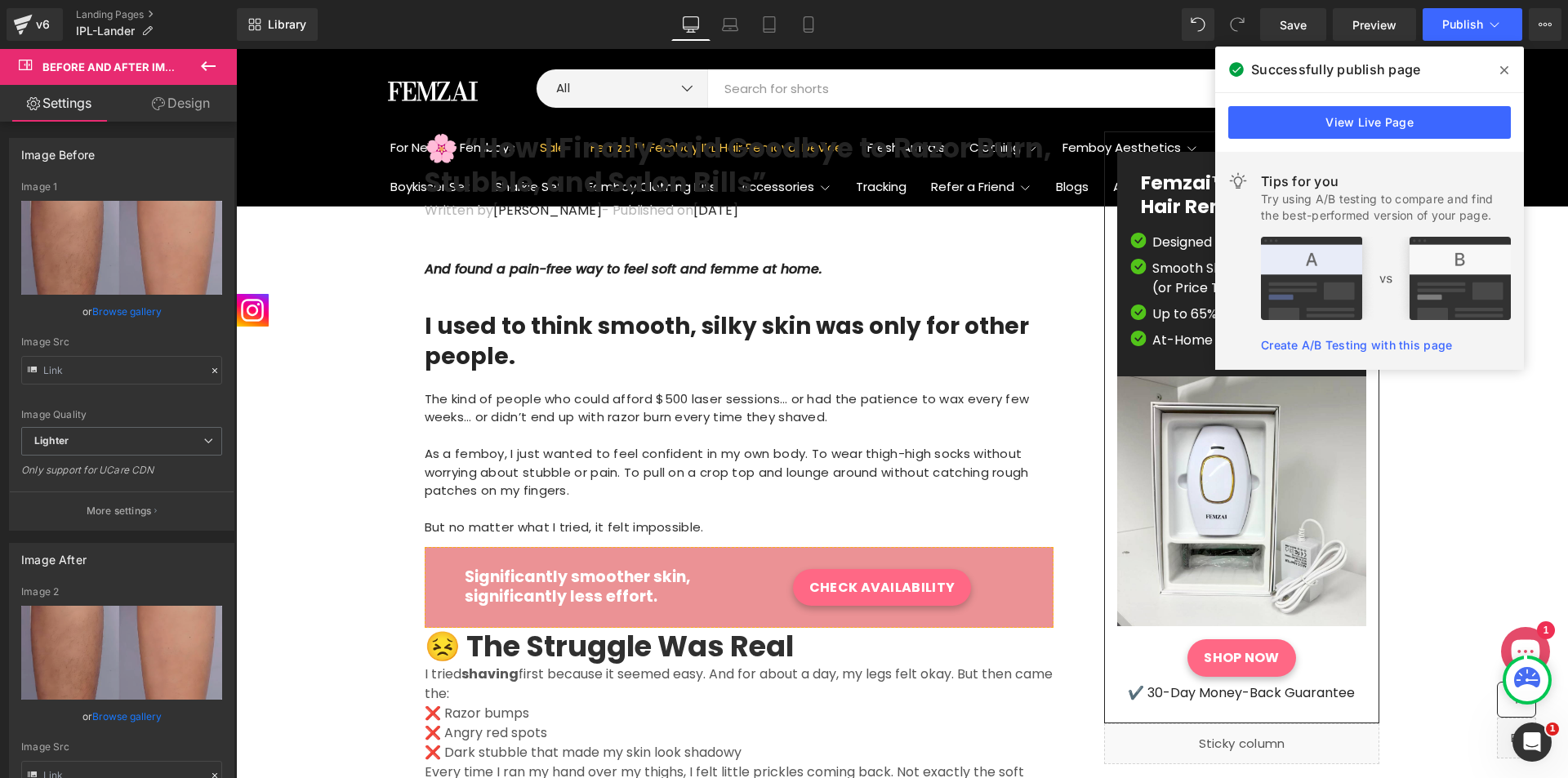
drag, startPoint x: 1262, startPoint y: 20, endPoint x: 1499, endPoint y: 66, distance: 241.4
click at [1499, 66] on span at bounding box center [1504, 70] width 26 height 26
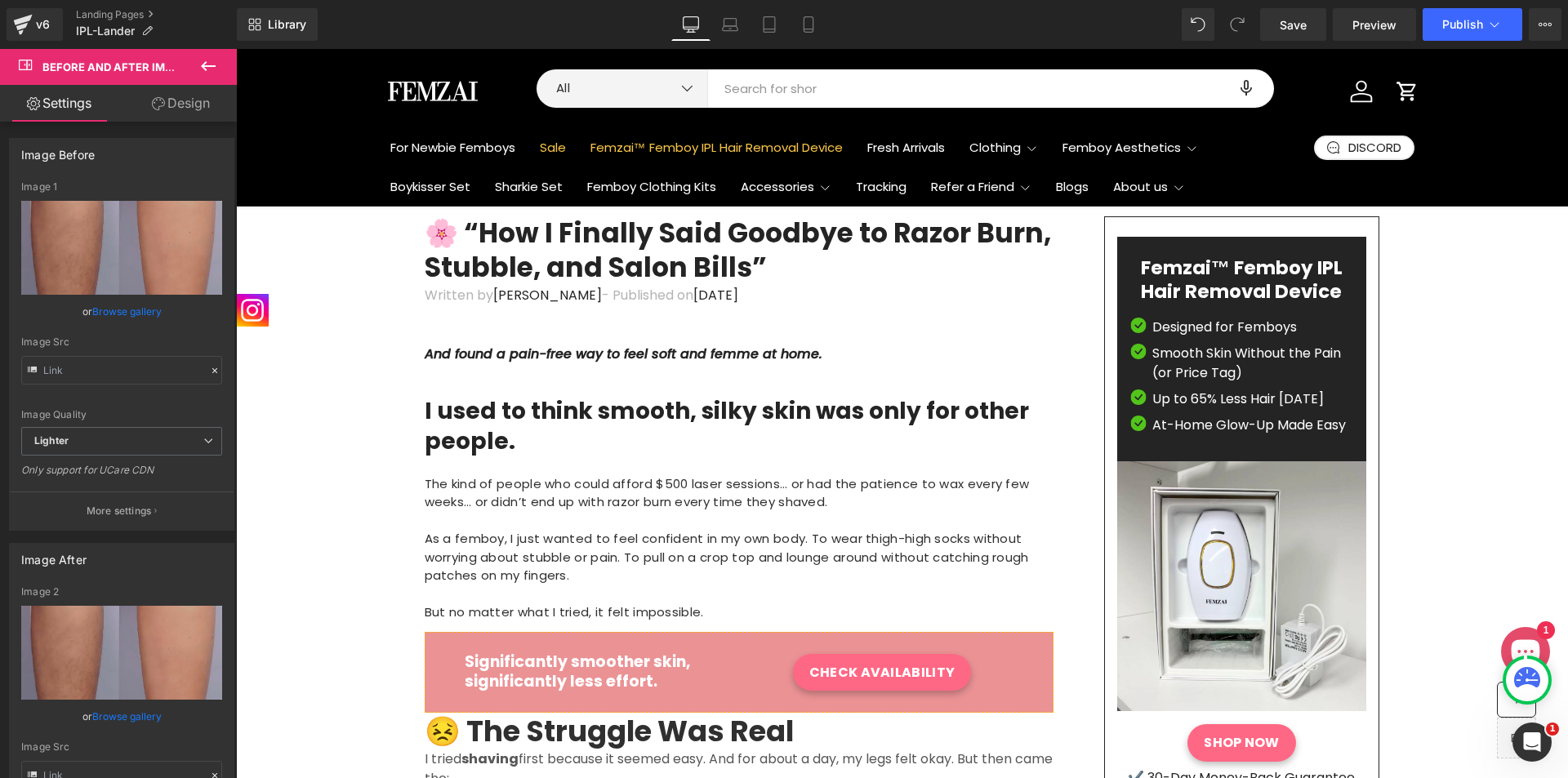
scroll to position [82, 0]
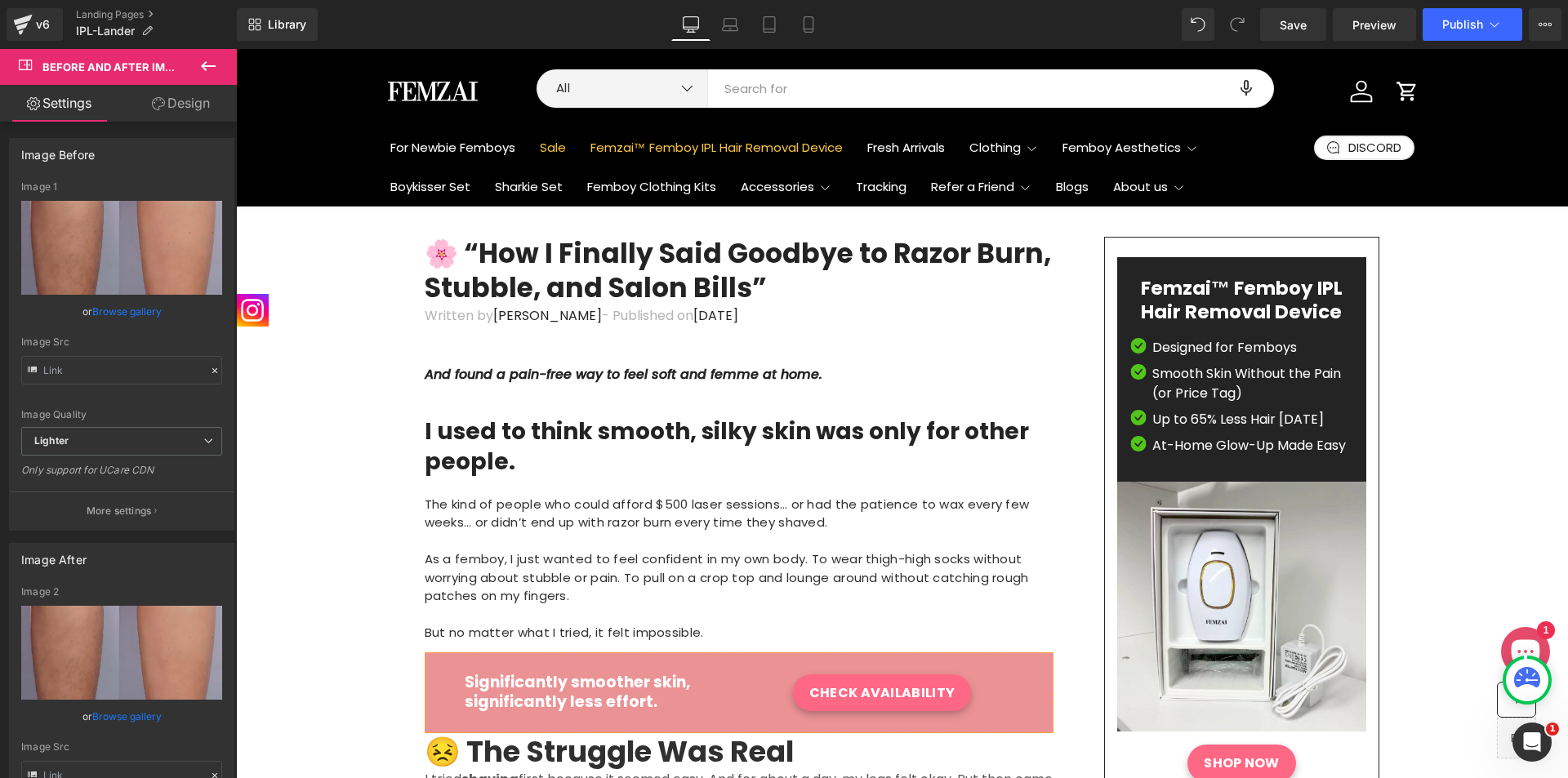
drag, startPoint x: 555, startPoint y: 330, endPoint x: 554, endPoint y: 338, distance: 8.1
click at [555, 332] on div "Written by Elliot L. - Published on July 18, 2025" at bounding box center [739, 329] width 629 height 32
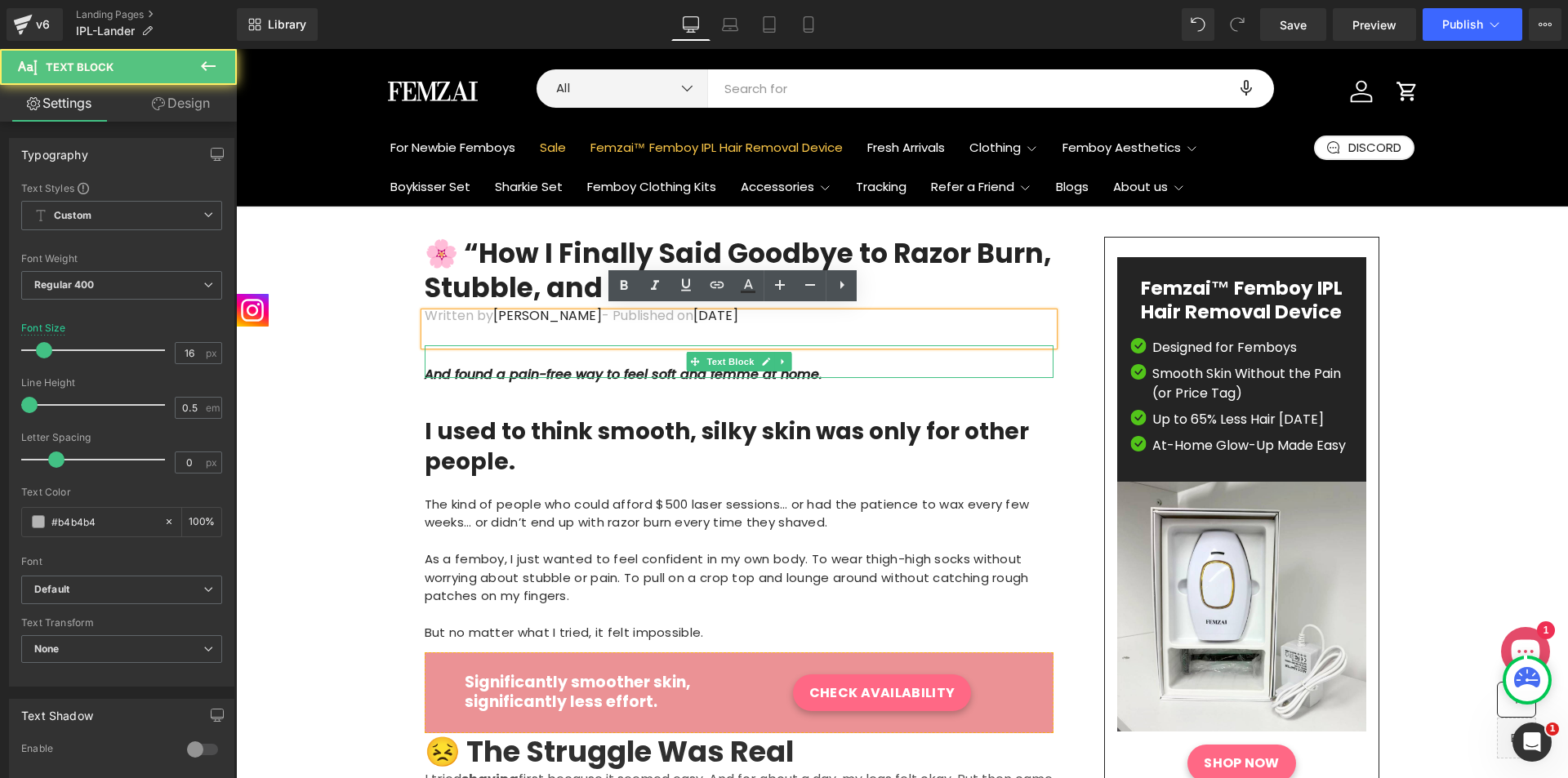
click at [549, 365] on icon "And found a pain-free way to feel soft and femme at home." at bounding box center [623, 374] width 397 height 19
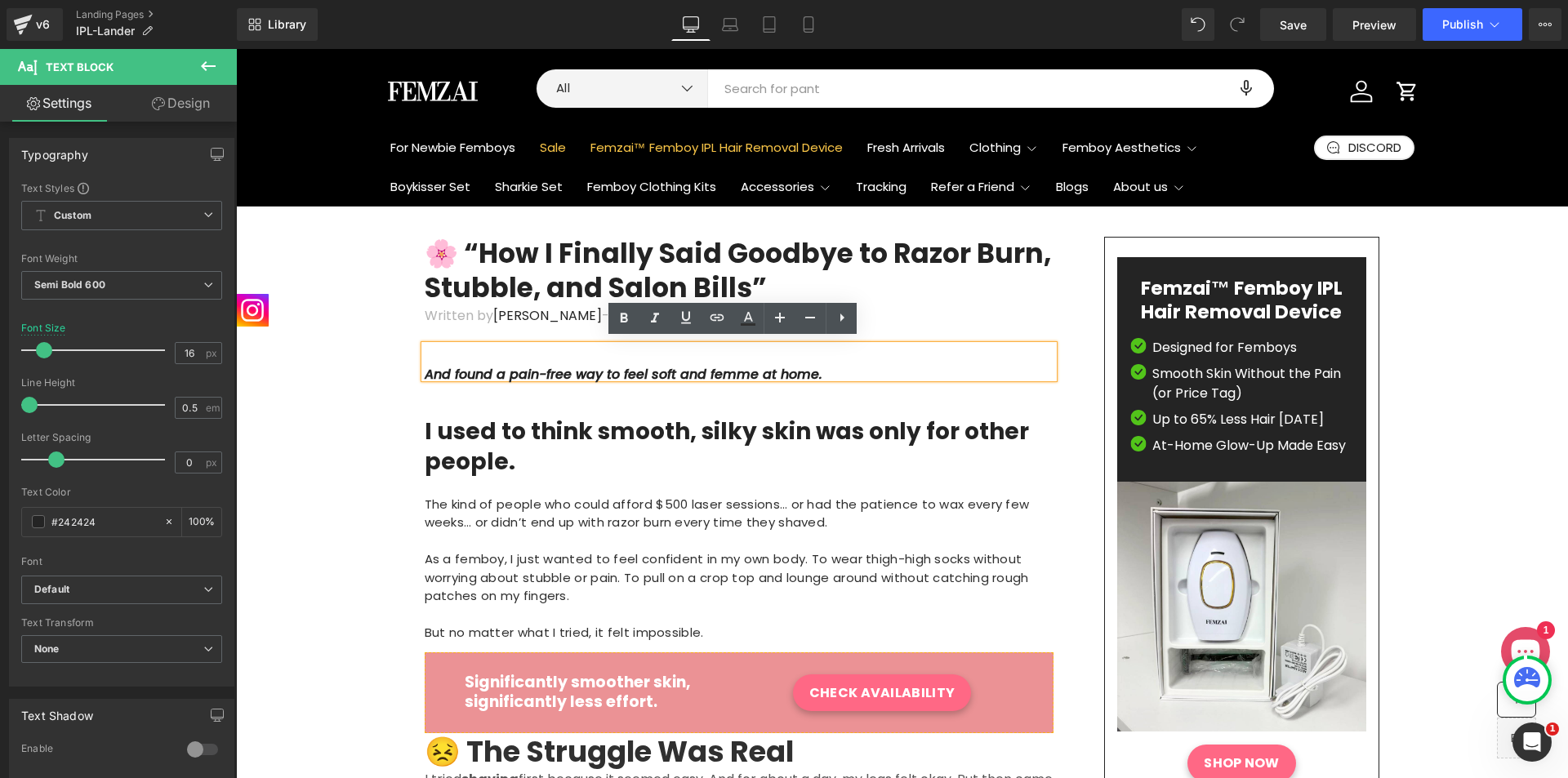
click at [513, 401] on div "I used to think smooth, silky skin was only for other people. The kind of peopl…" at bounding box center [739, 514] width 629 height 273
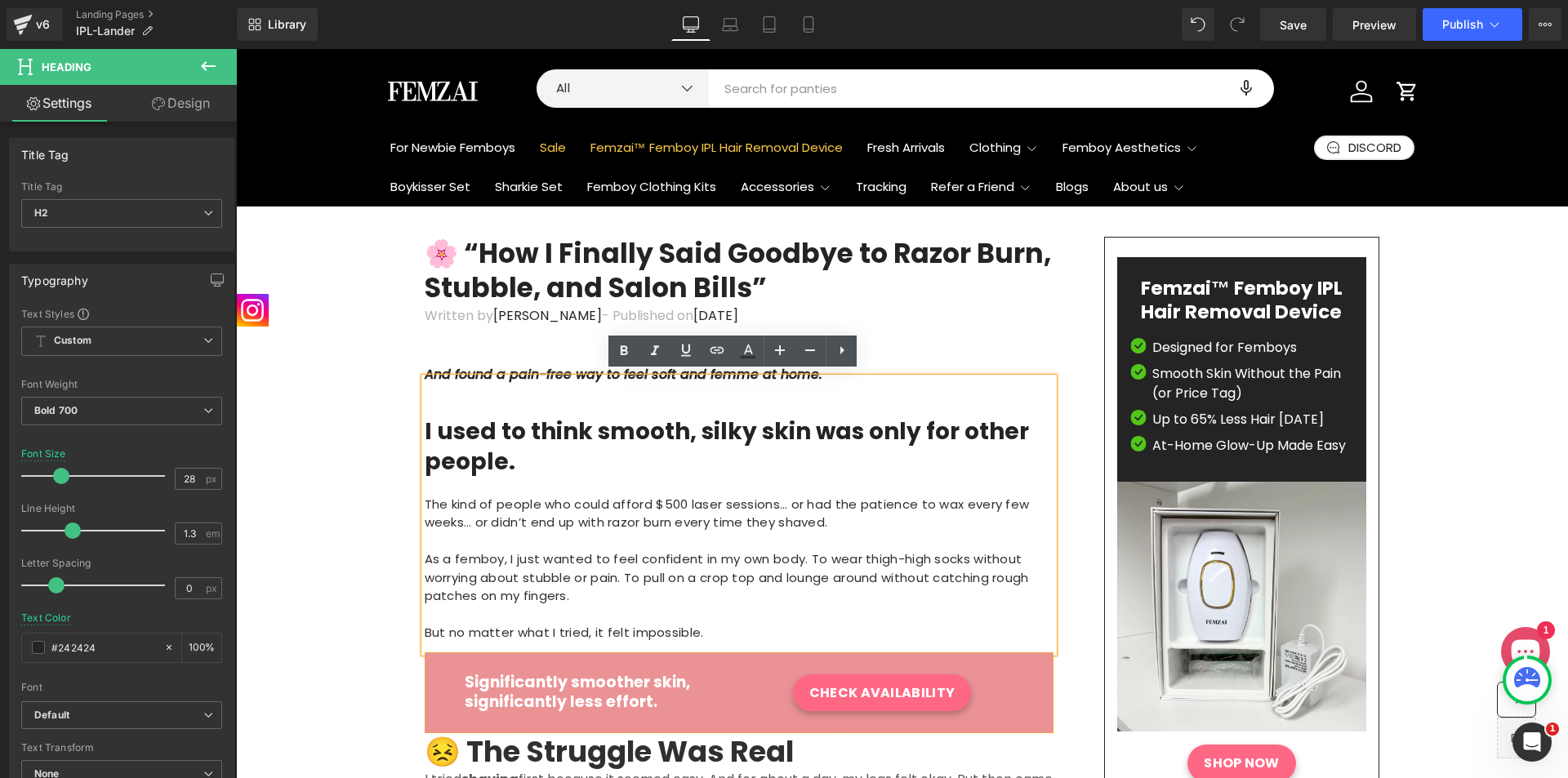
click at [506, 365] on icon "And found a pain-free way to feel soft and femme at home." at bounding box center [623, 374] width 397 height 19
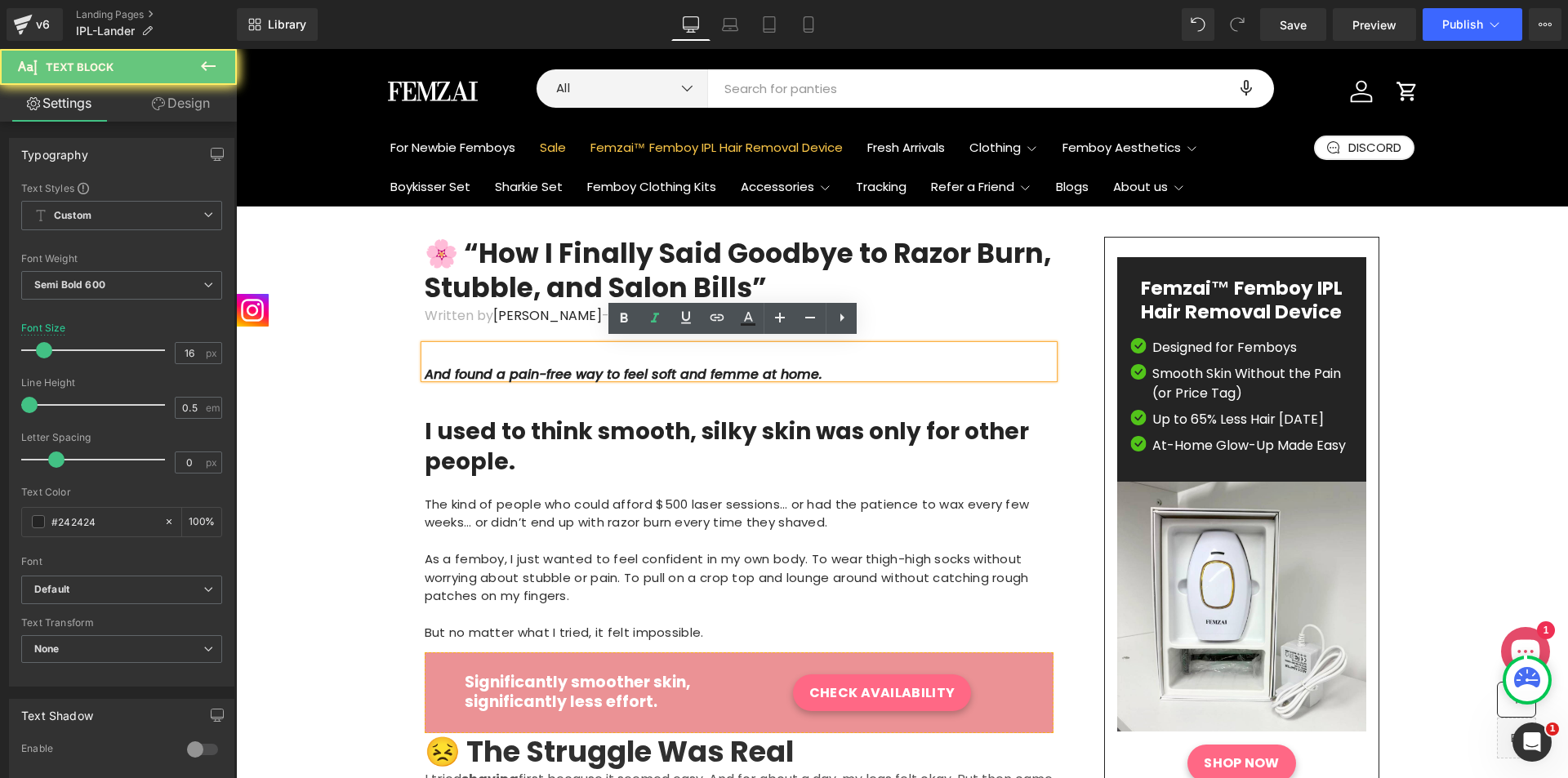
click at [485, 356] on div "And found a pain-free way to feel soft and femme at home." at bounding box center [739, 361] width 629 height 32
click at [425, 367] on icon "And found a pain-free way to feel soft and femme at home." at bounding box center [623, 374] width 397 height 19
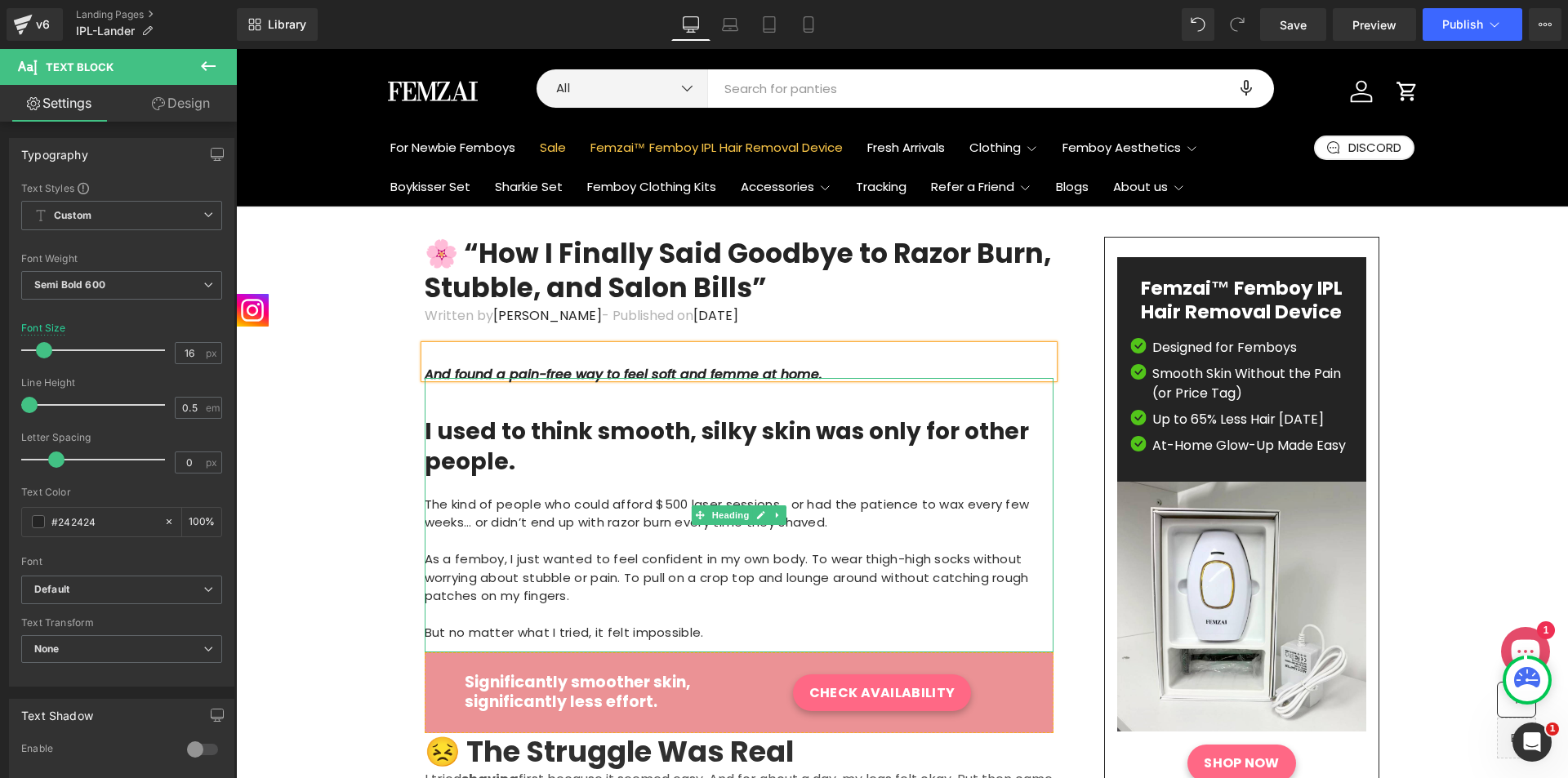
click at [518, 505] on div "The kind of people who could afford $500 laser sessions… or had the patience to…" at bounding box center [739, 513] width 629 height 37
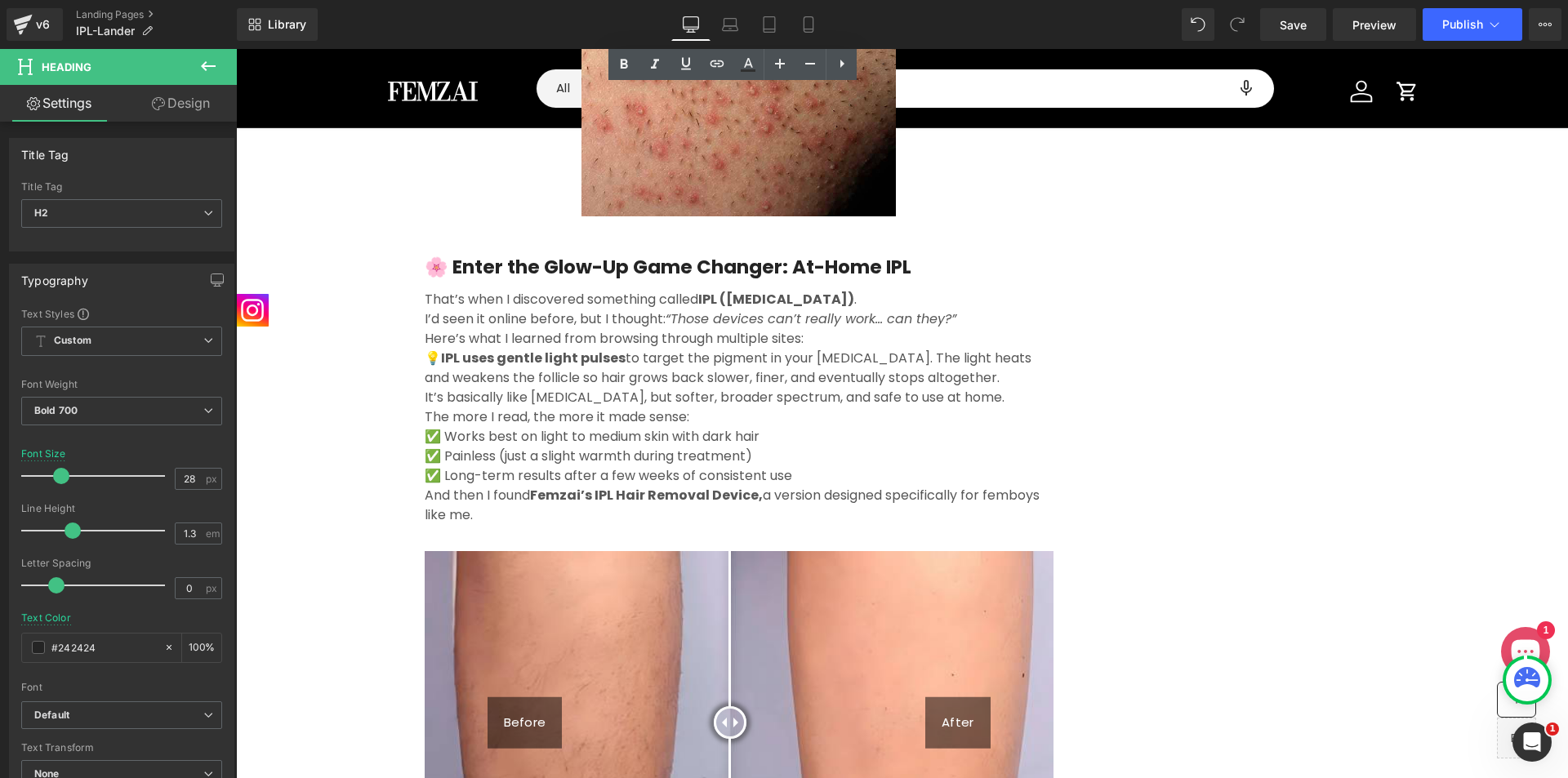
scroll to position [1401, 0]
